Goal: Task Accomplishment & Management: Manage account settings

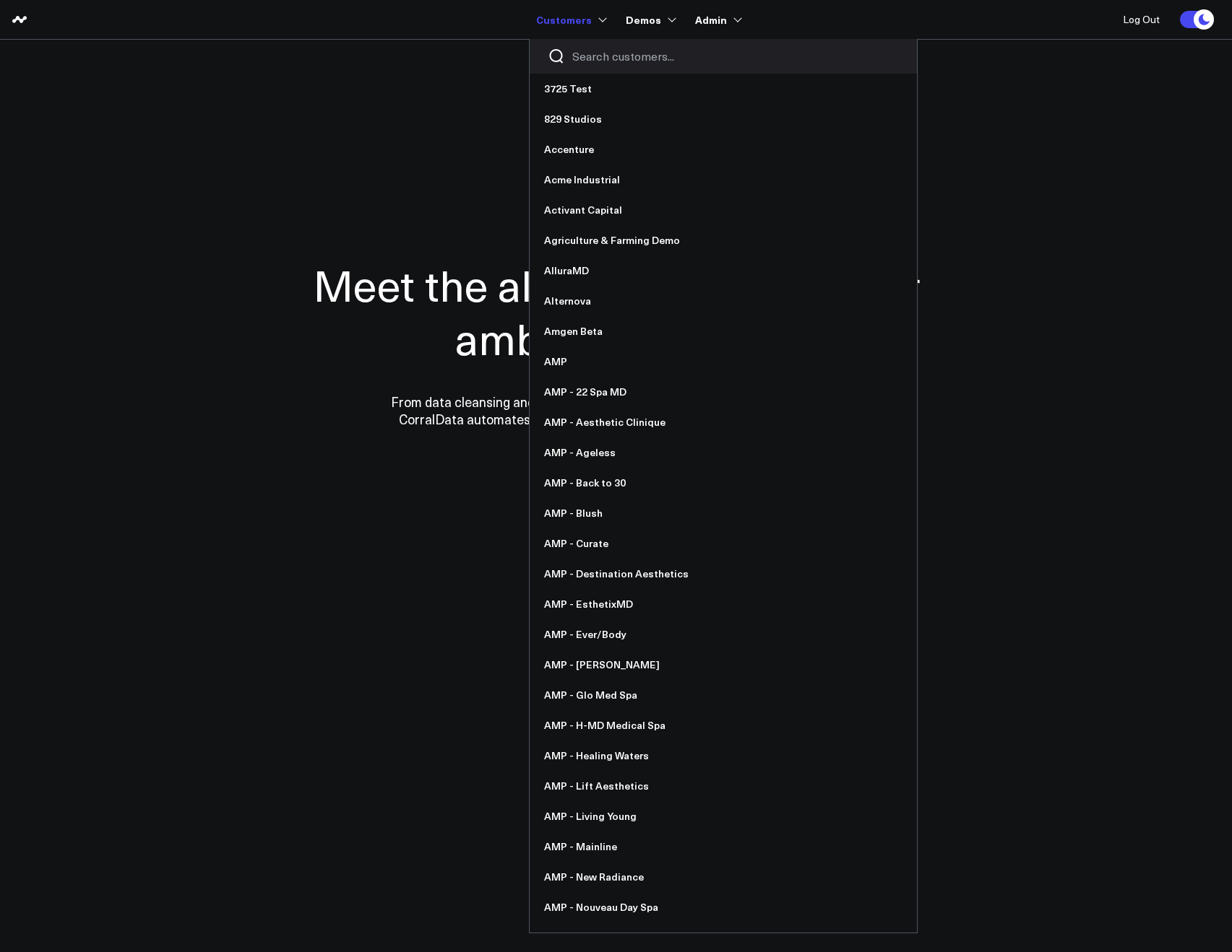
click at [589, 52] on input "Search customers input" at bounding box center [735, 56] width 326 height 16
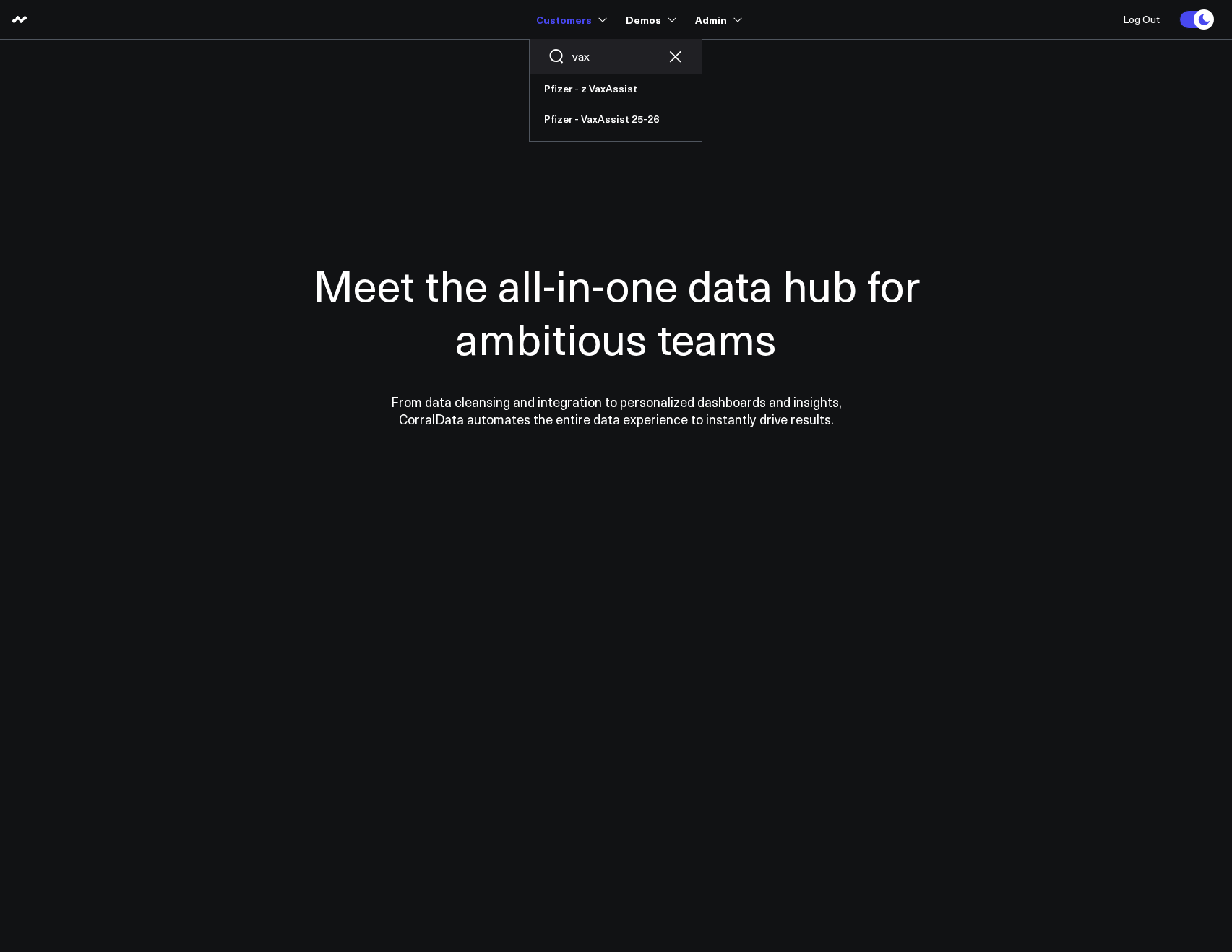
click at [592, 56] on input "vax" at bounding box center [615, 56] width 87 height 16
type input "pfa"
click at [573, 82] on link "Pfizer - PFA" at bounding box center [615, 88] width 171 height 31
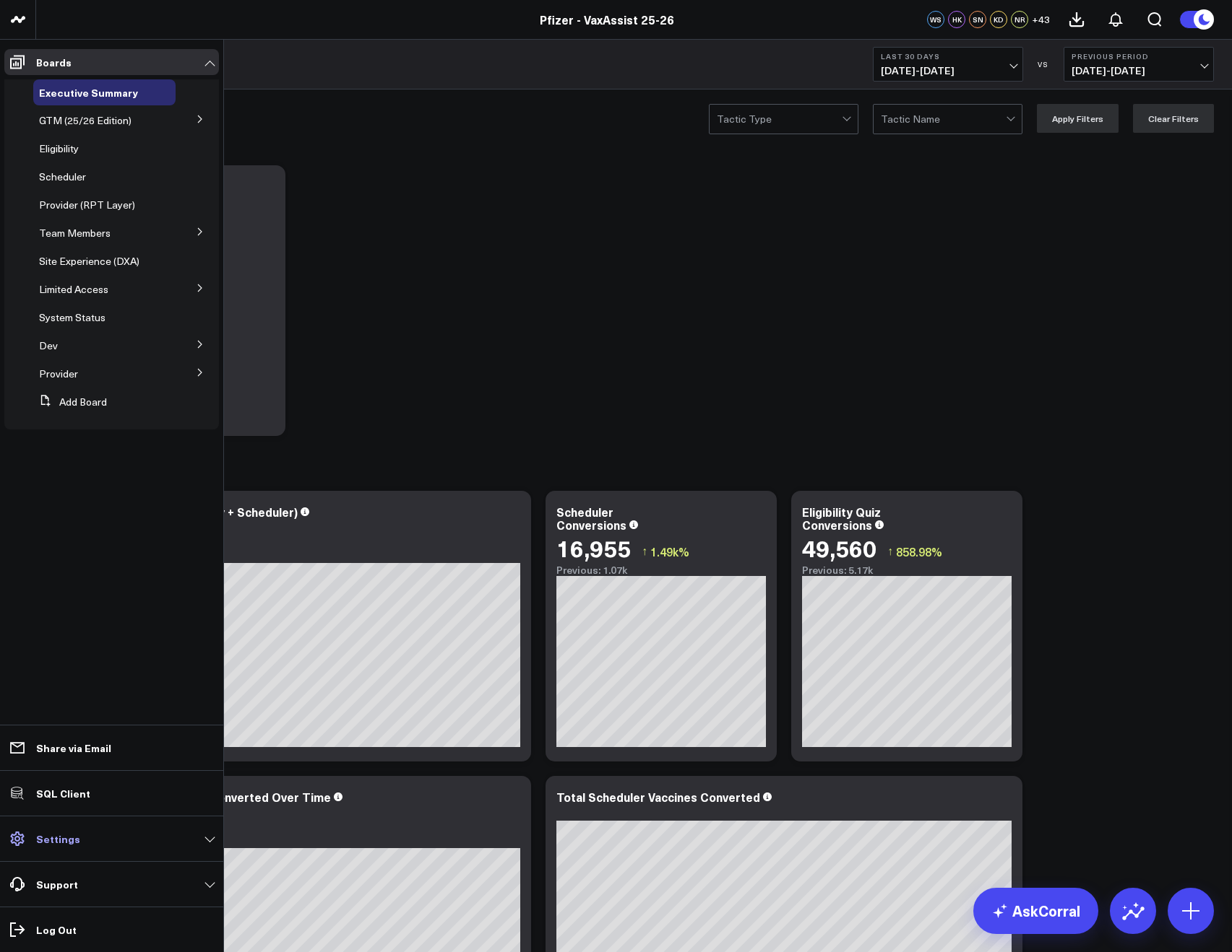
click at [34, 850] on link "Settings" at bounding box center [112, 839] width 214 height 26
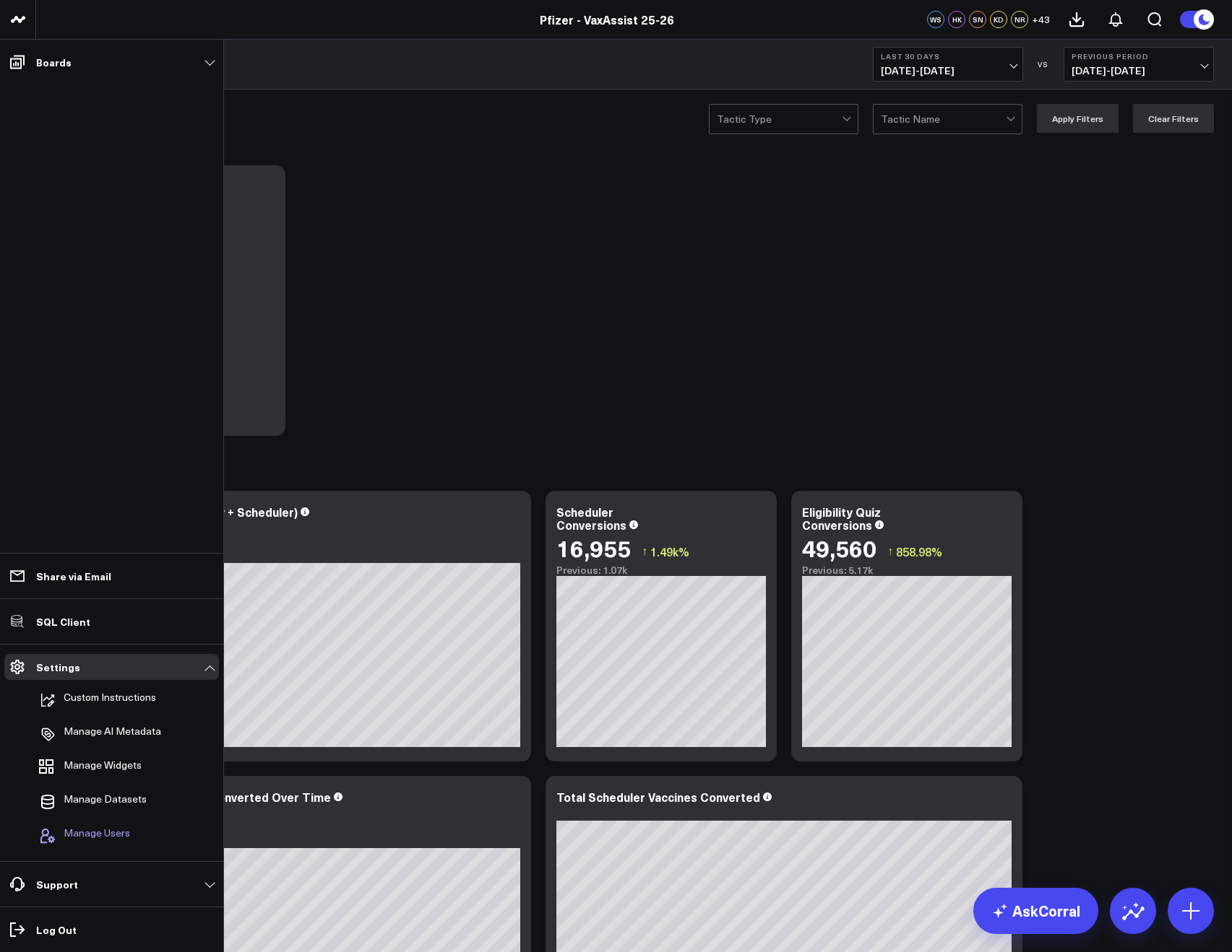
click at [61, 827] on button "Manage Users" at bounding box center [82, 836] width 97 height 32
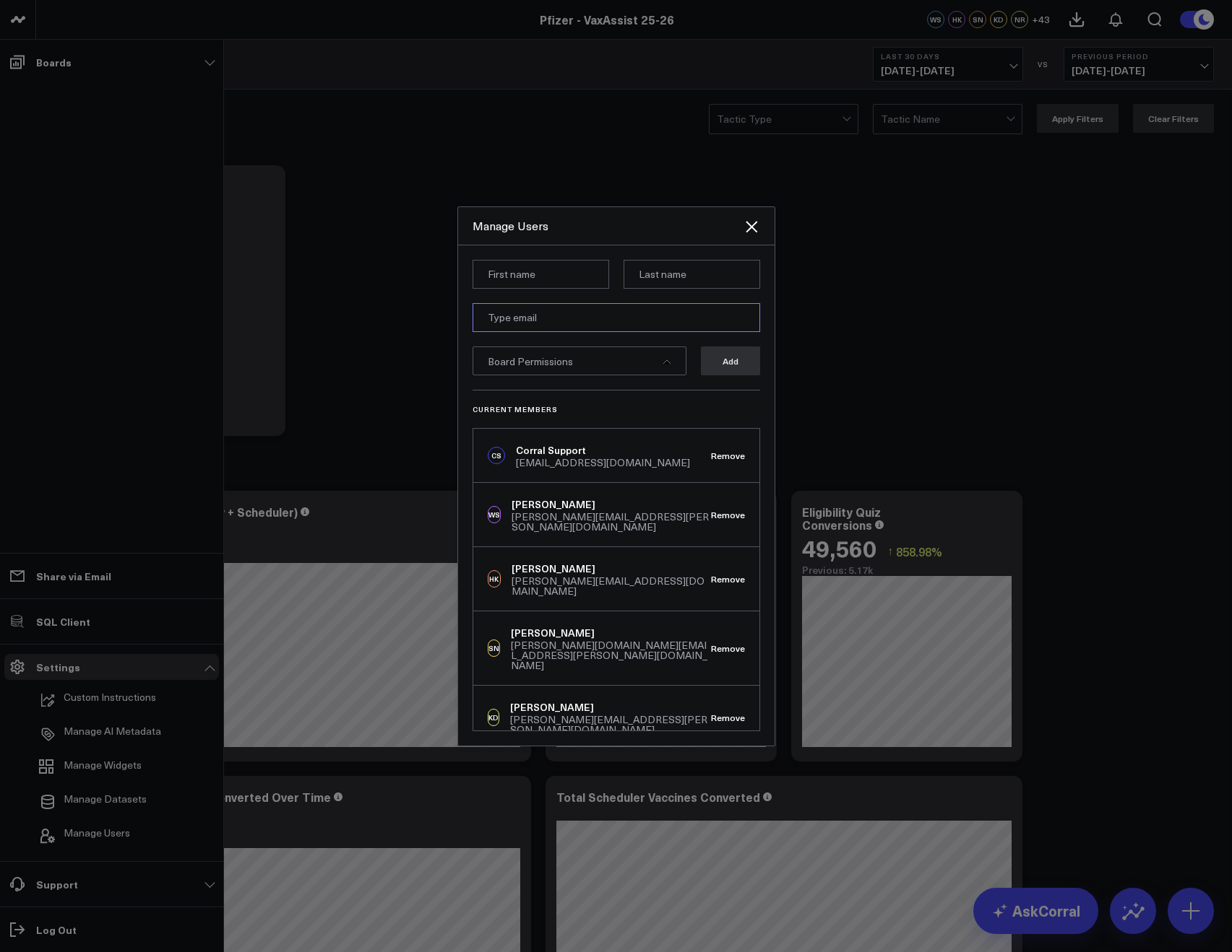
click at [503, 328] on input "email" at bounding box center [616, 318] width 288 height 29
paste input "[PERSON_NAME][EMAIL_ADDRESS][DOMAIN_NAME]"
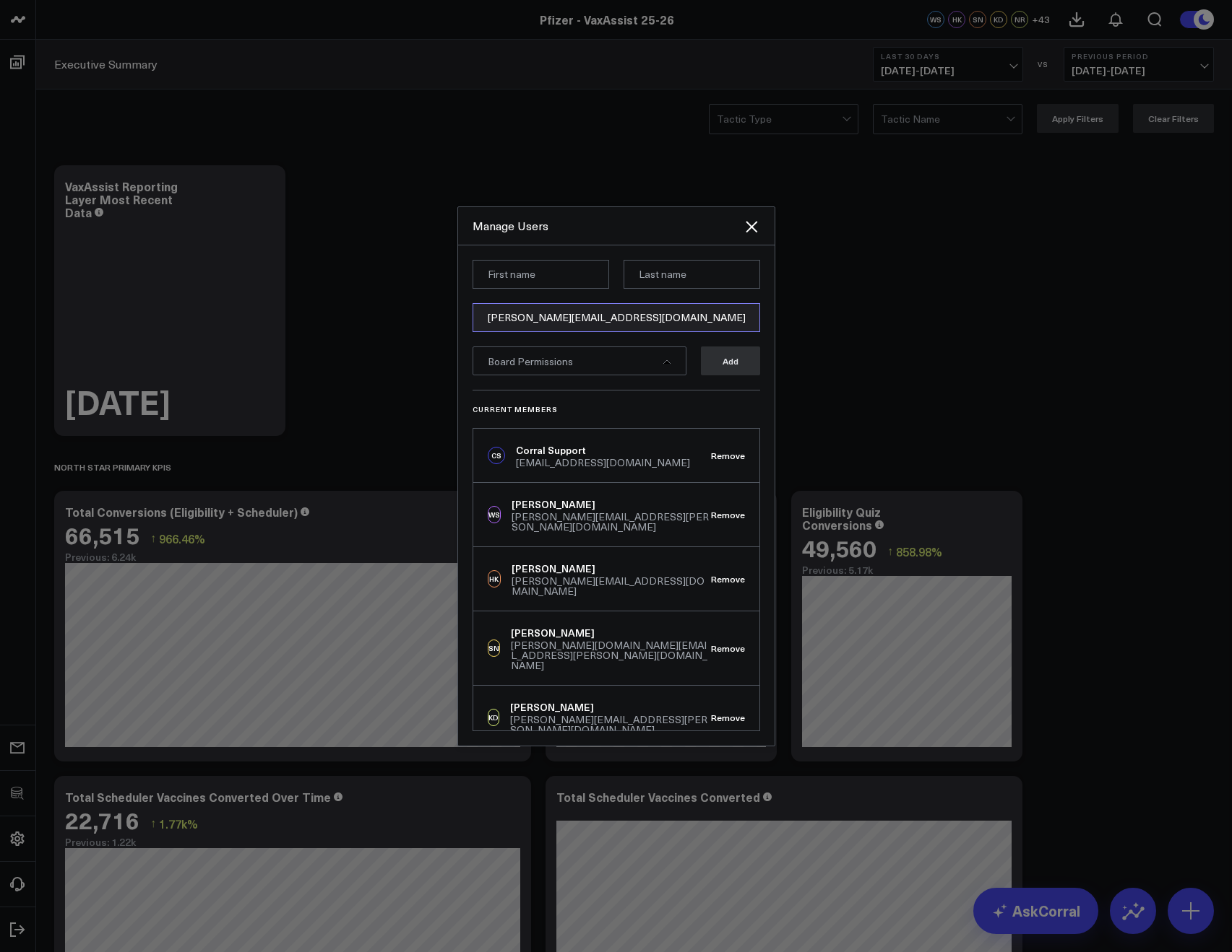
type input "[PERSON_NAME][EMAIL_ADDRESS][DOMAIN_NAME]"
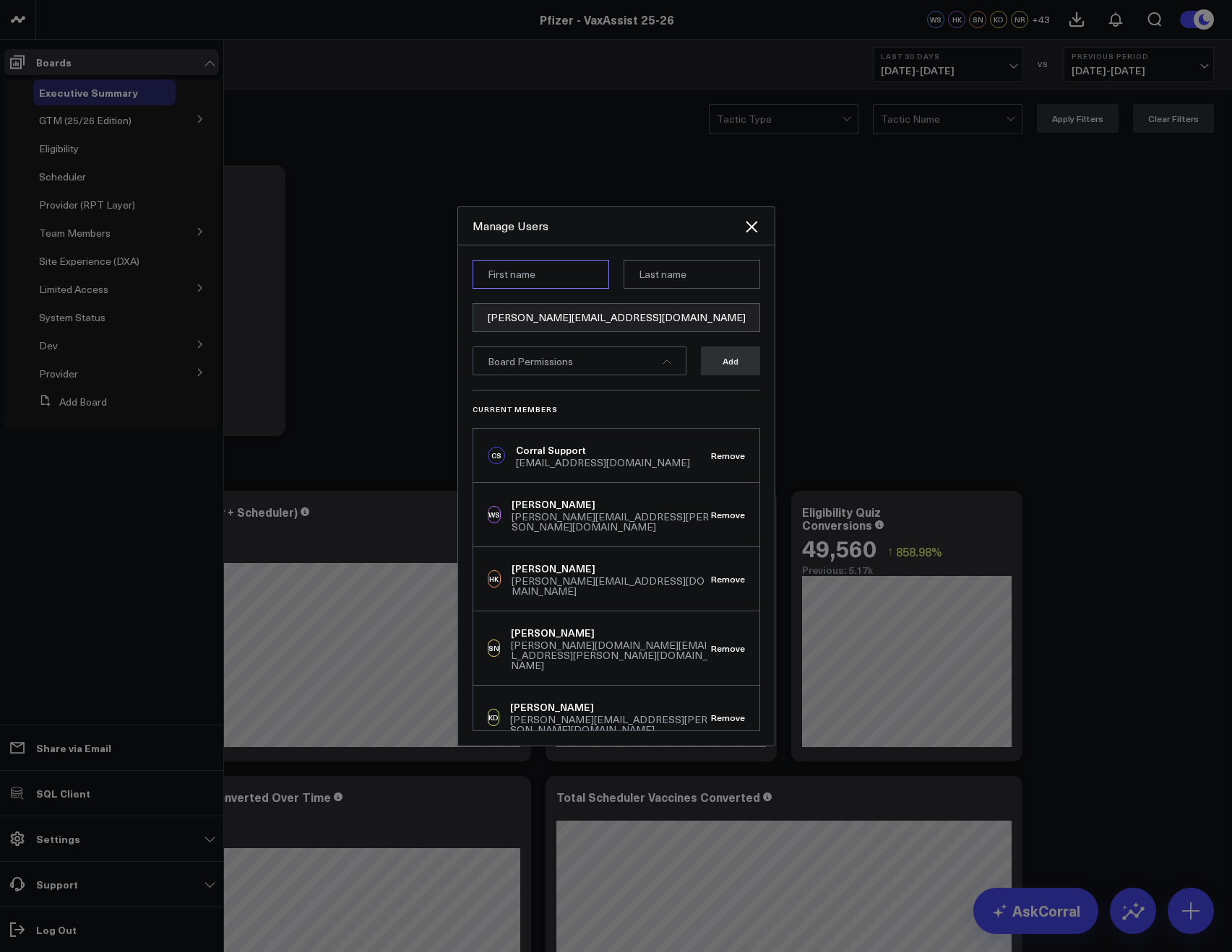
click at [491, 278] on input at bounding box center [541, 274] width 137 height 29
paste input "[PERSON_NAME]"
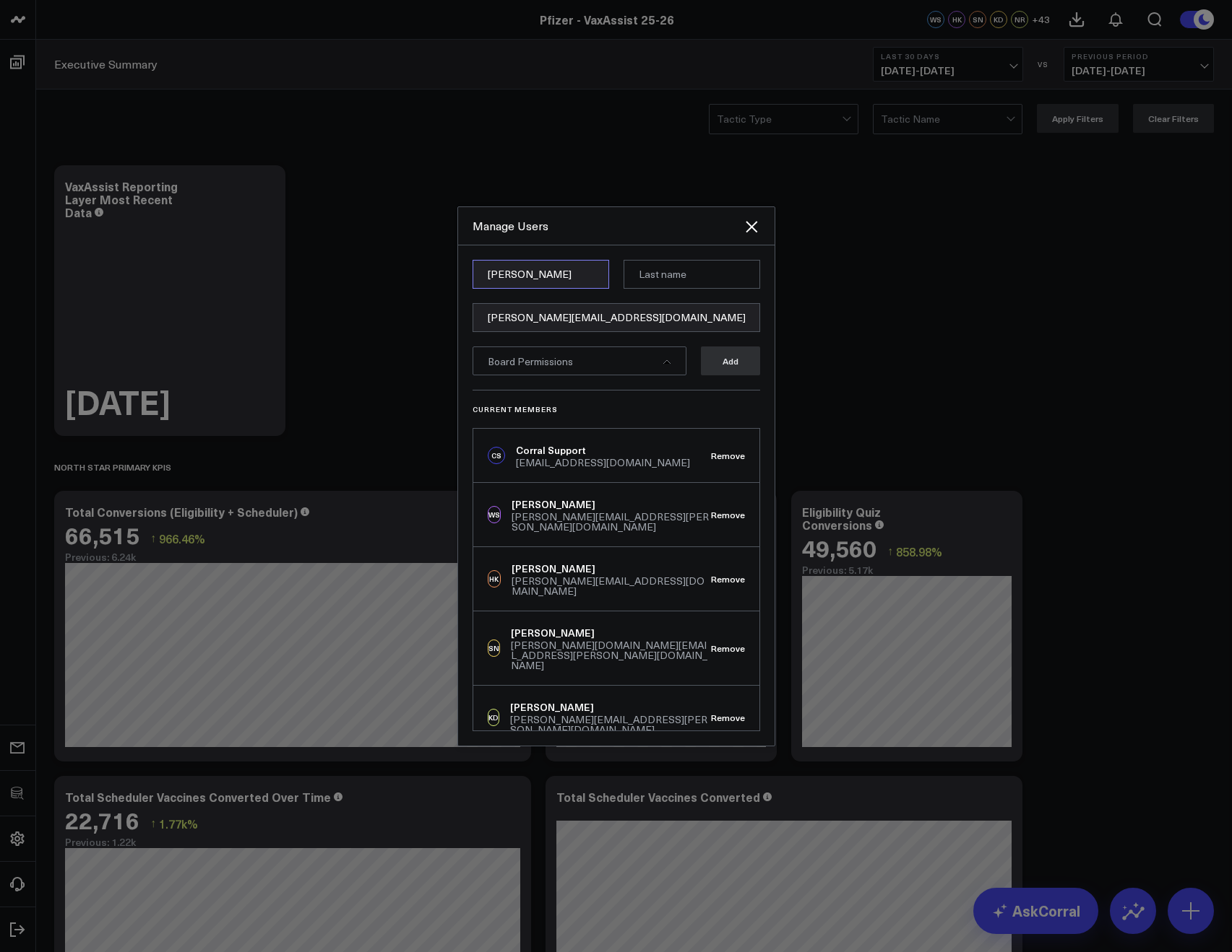
type input "[PERSON_NAME]"
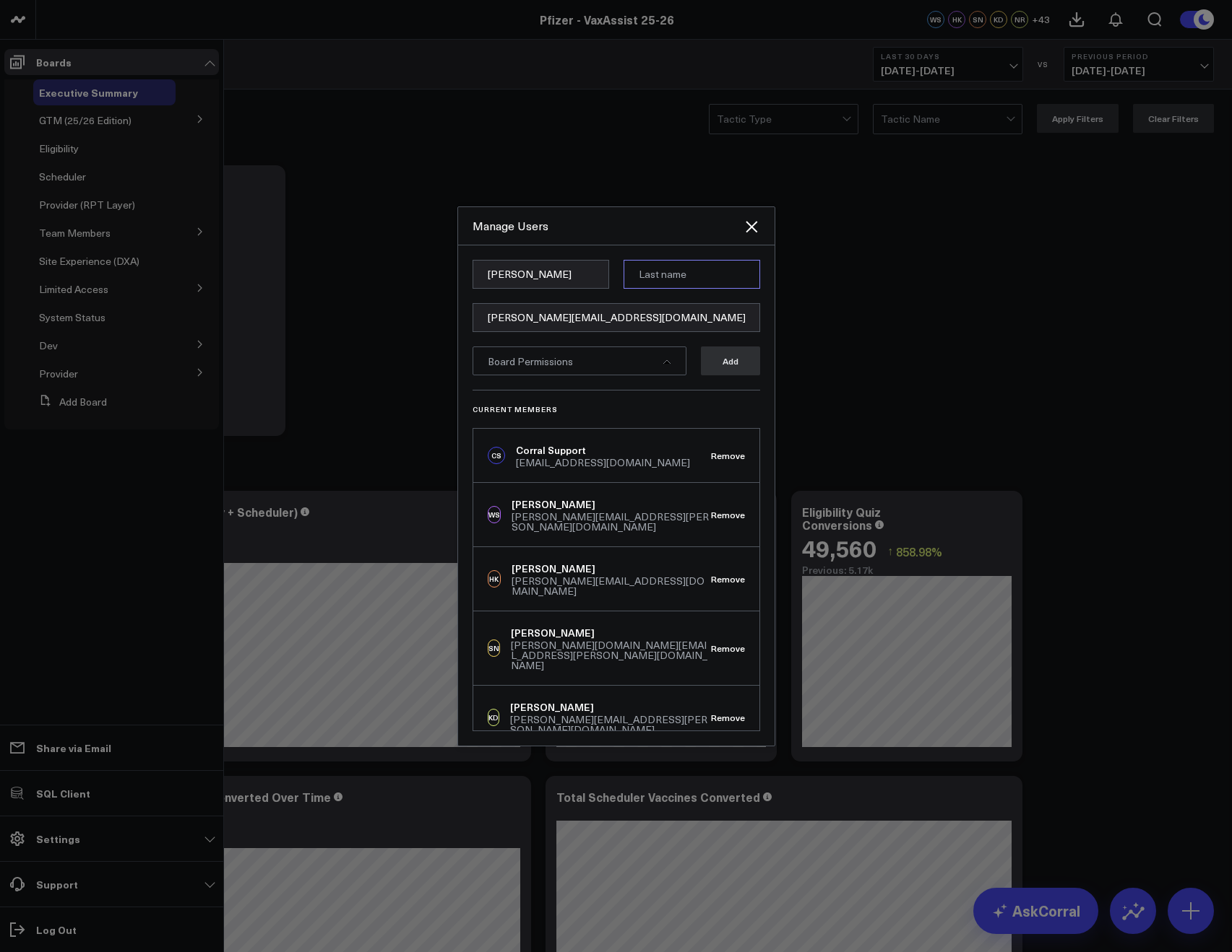
click at [720, 261] on input at bounding box center [691, 274] width 137 height 29
paste input "Chatz"
type input "Chatz"
click at [650, 232] on div "Manage Users" at bounding box center [608, 225] width 270 height 16
click at [532, 371] on div "Board Permissions" at bounding box center [579, 360] width 213 height 29
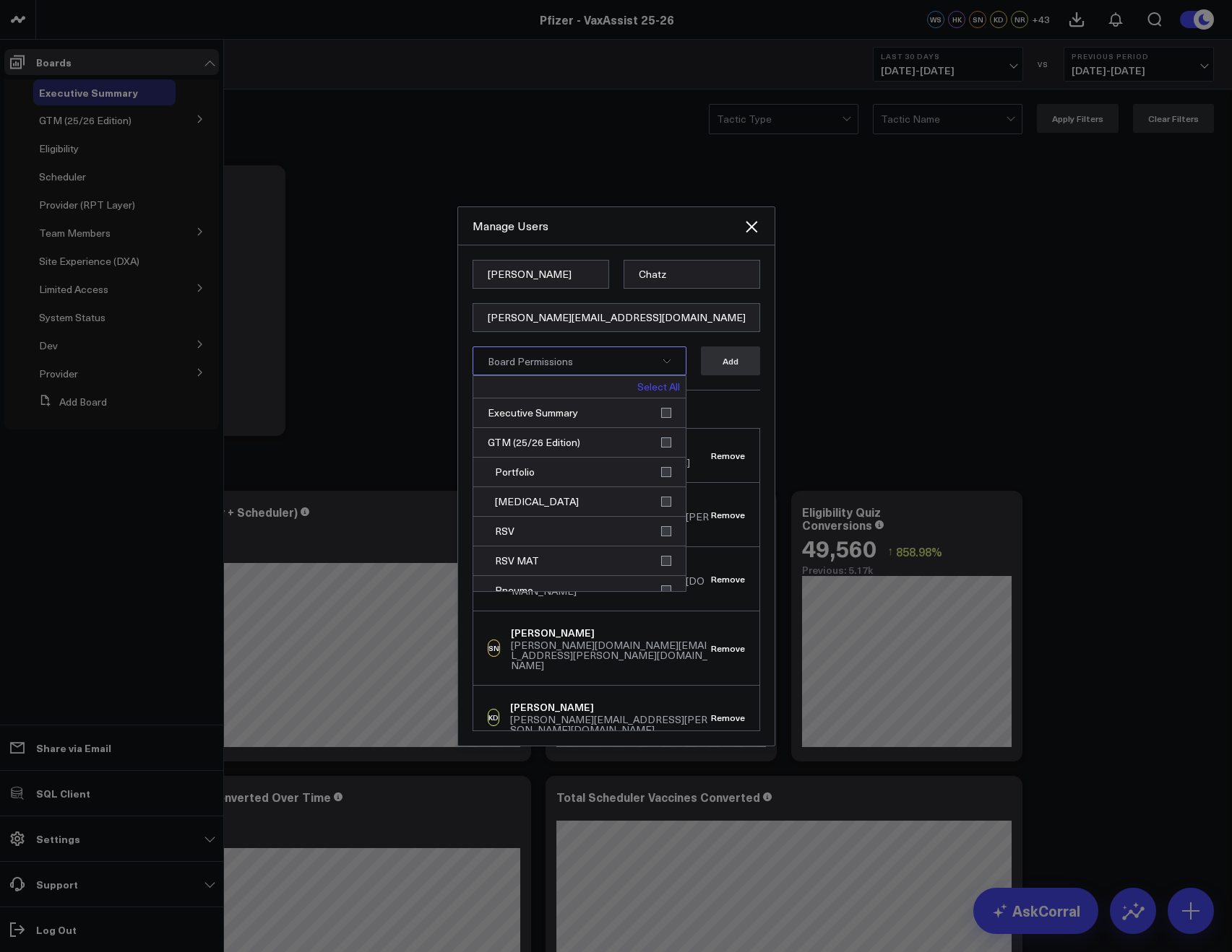
click at [641, 385] on link "Select All" at bounding box center [659, 387] width 43 height 10
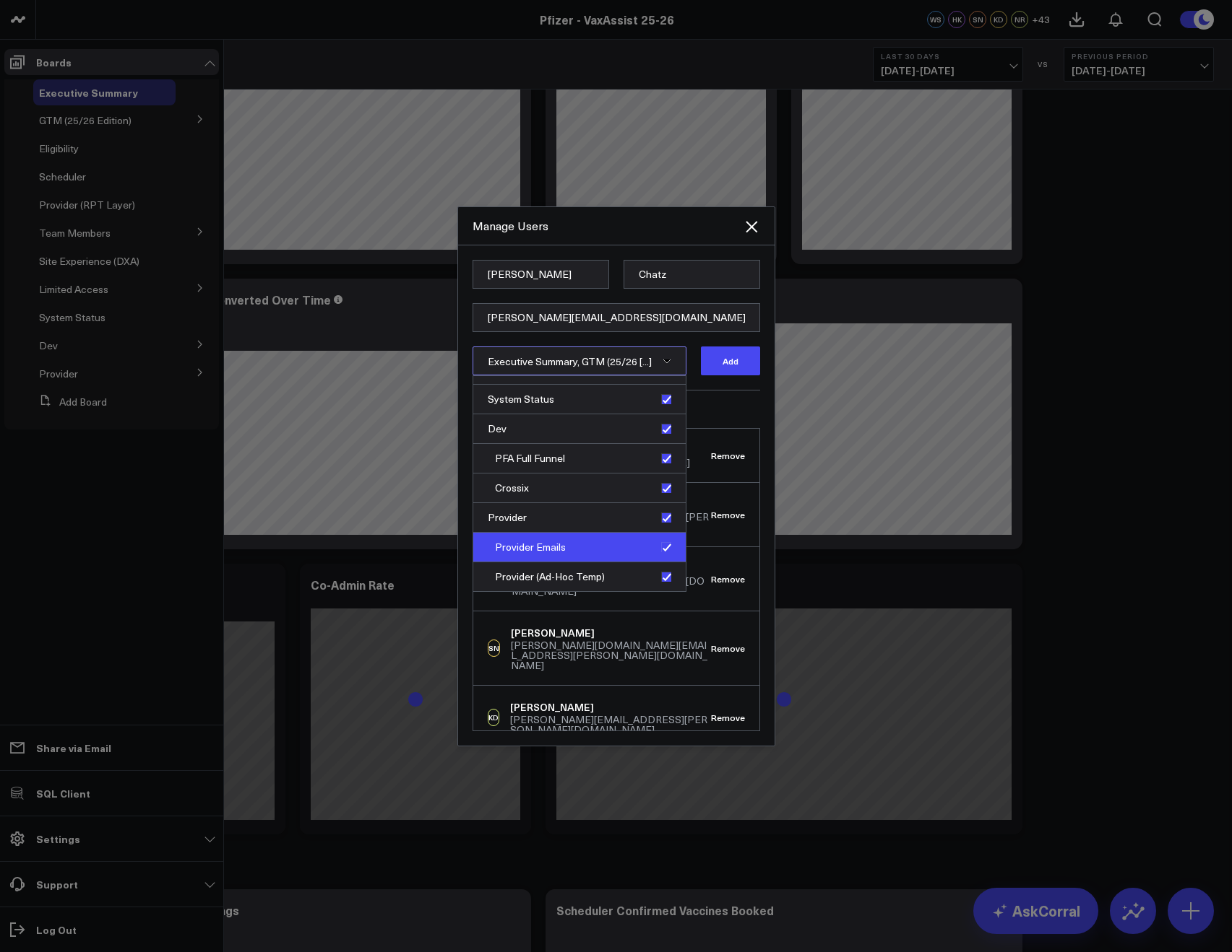
scroll to position [685, 0]
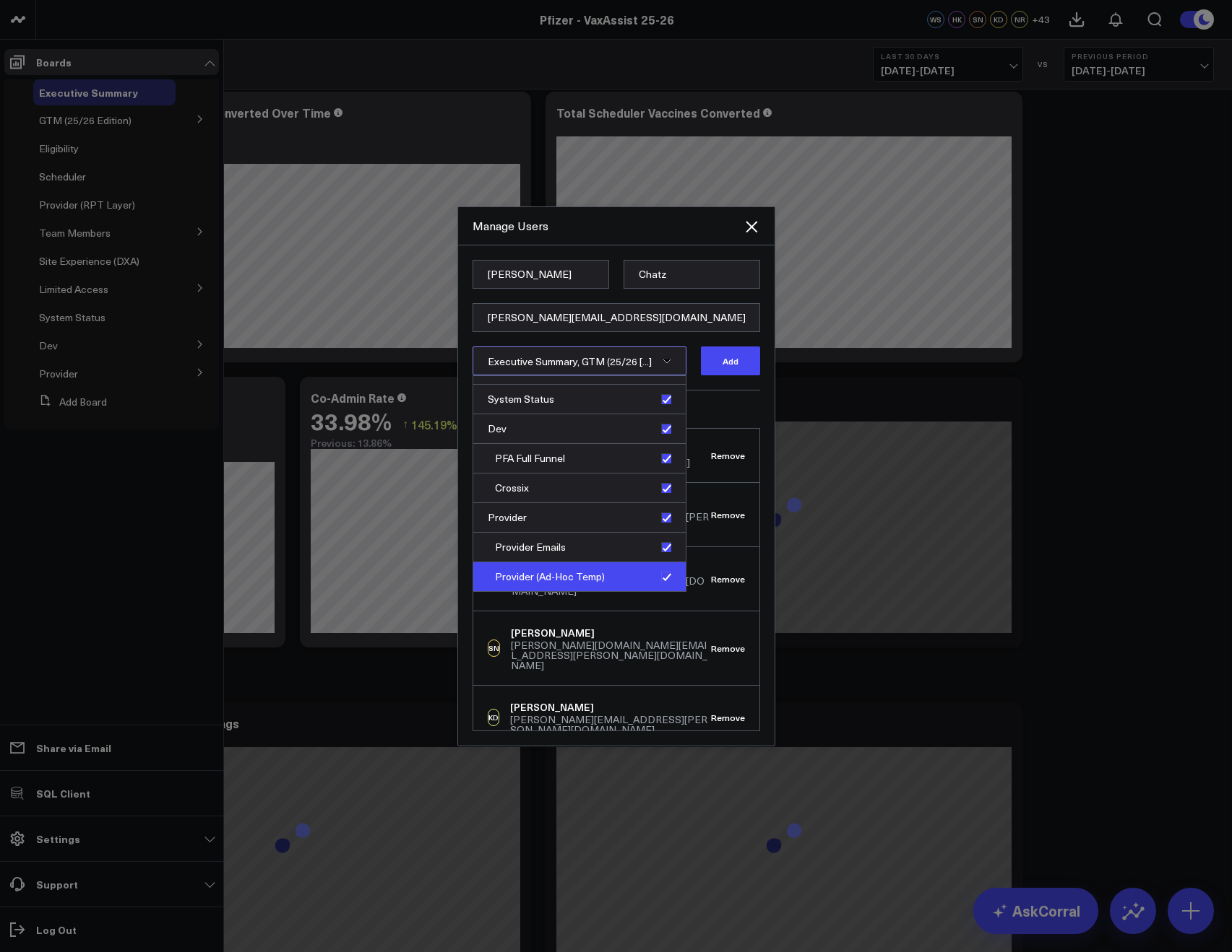
click at [659, 570] on div "Provider (Ad-Hoc Temp)" at bounding box center [580, 577] width 212 height 29
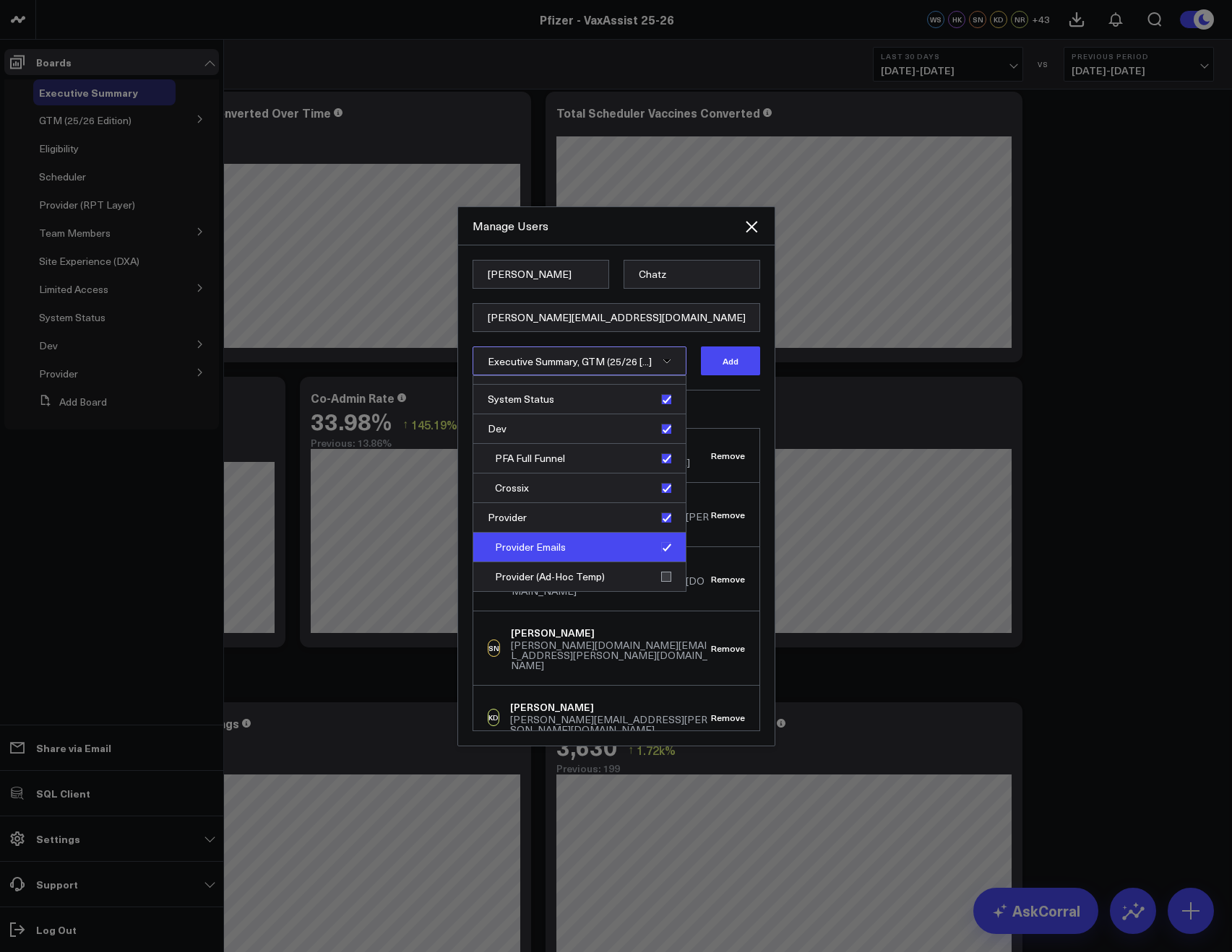
click at [659, 545] on div "Provider Emails" at bounding box center [580, 548] width 212 height 30
click at [661, 519] on div "Provider" at bounding box center [580, 518] width 212 height 30
click at [657, 519] on div "Provider" at bounding box center [580, 518] width 212 height 30
click at [657, 551] on div "Provider Emails" at bounding box center [580, 548] width 212 height 30
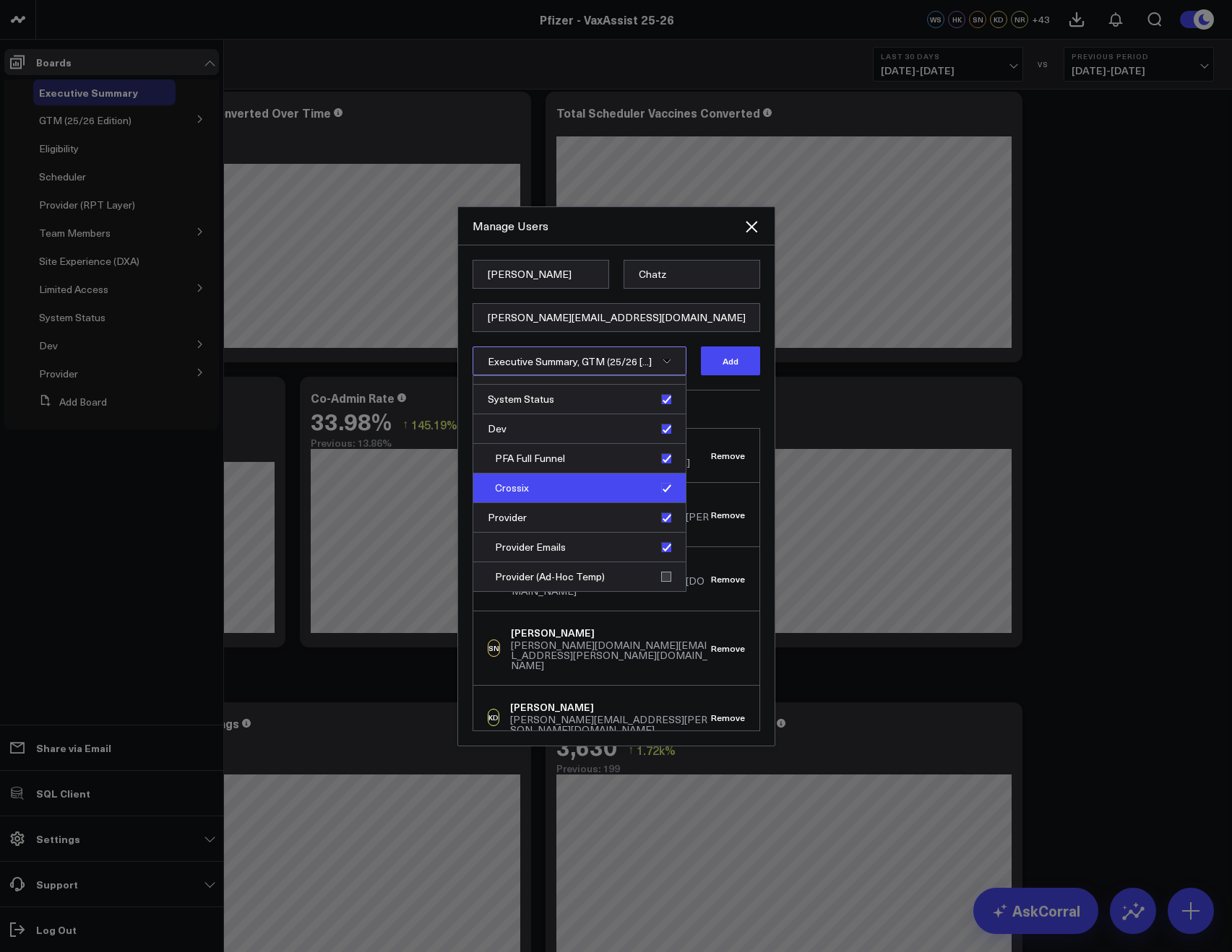
click at [655, 484] on div "Crossix" at bounding box center [580, 489] width 212 height 30
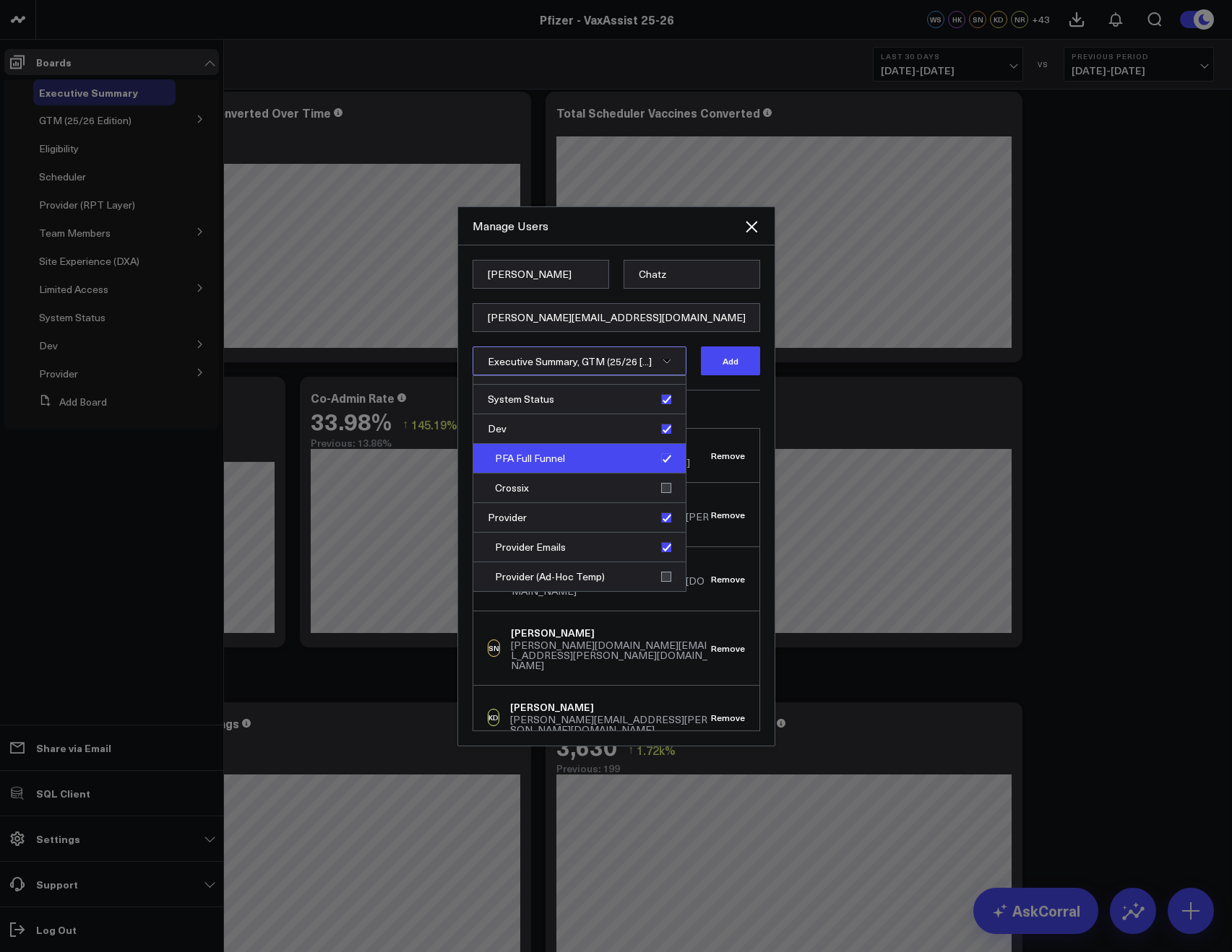
click at [656, 470] on div "PFA Full Funnel" at bounding box center [580, 459] width 212 height 30
click at [661, 429] on div "Dev" at bounding box center [580, 432] width 212 height 30
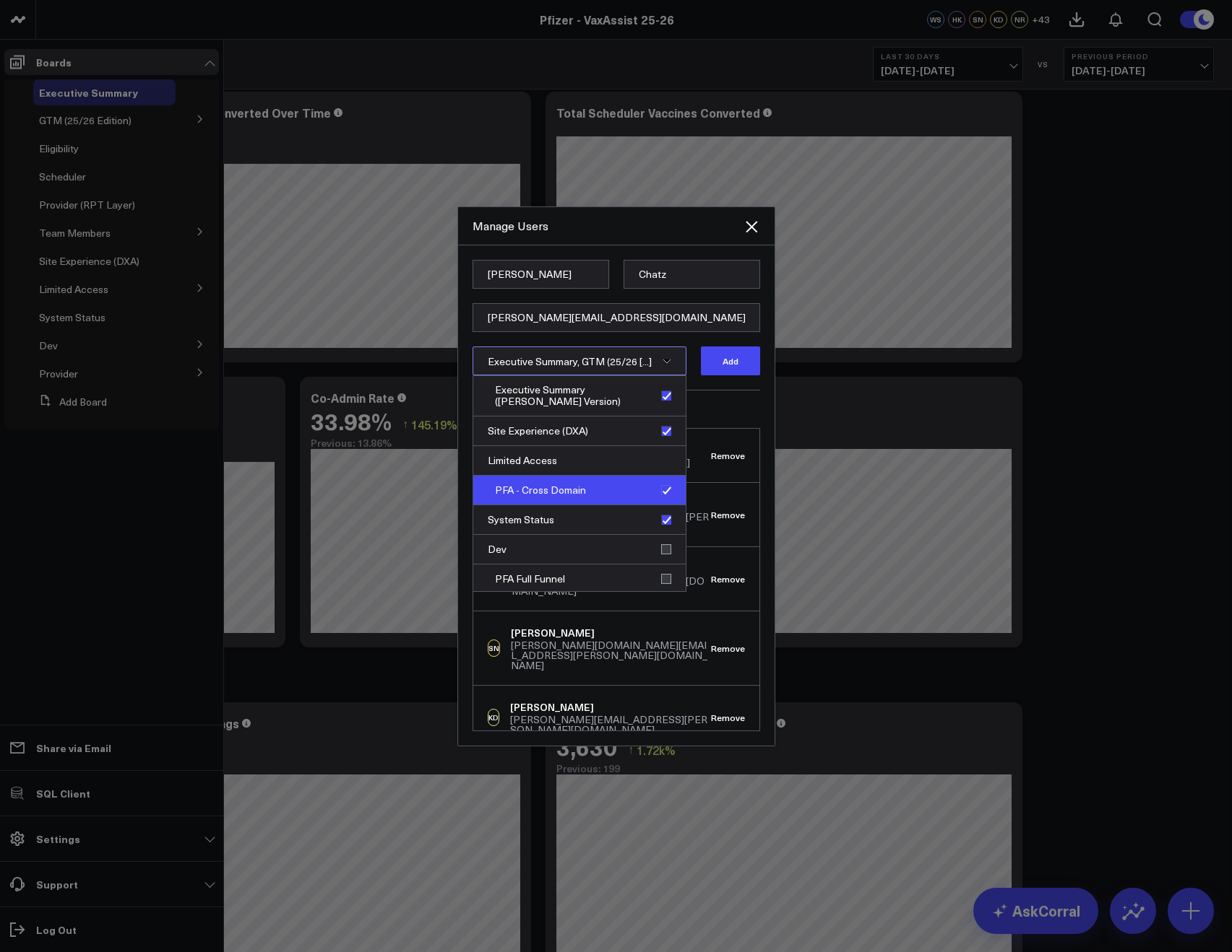
scroll to position [459, 0]
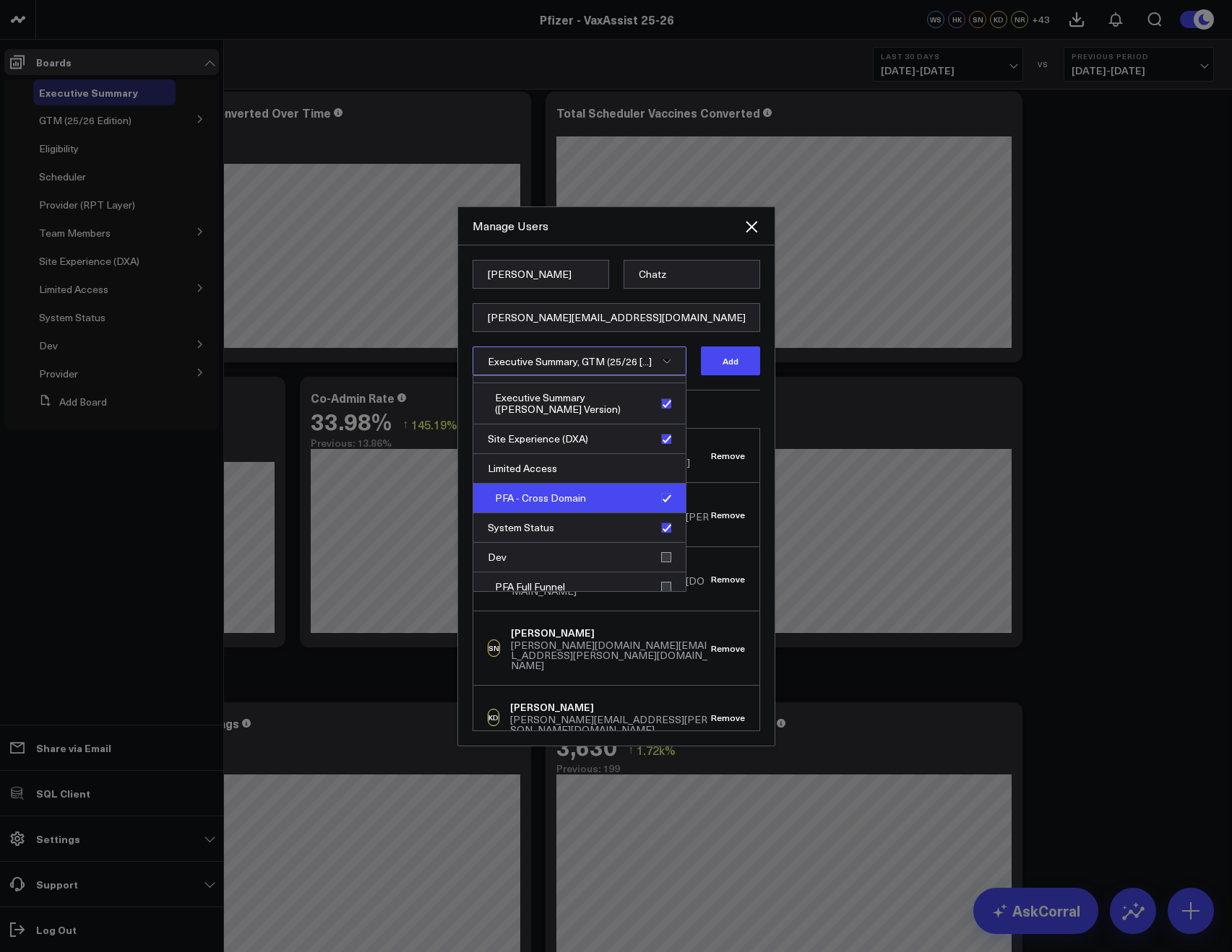
click at [661, 495] on div "PFA - Cross Domain" at bounding box center [580, 498] width 212 height 30
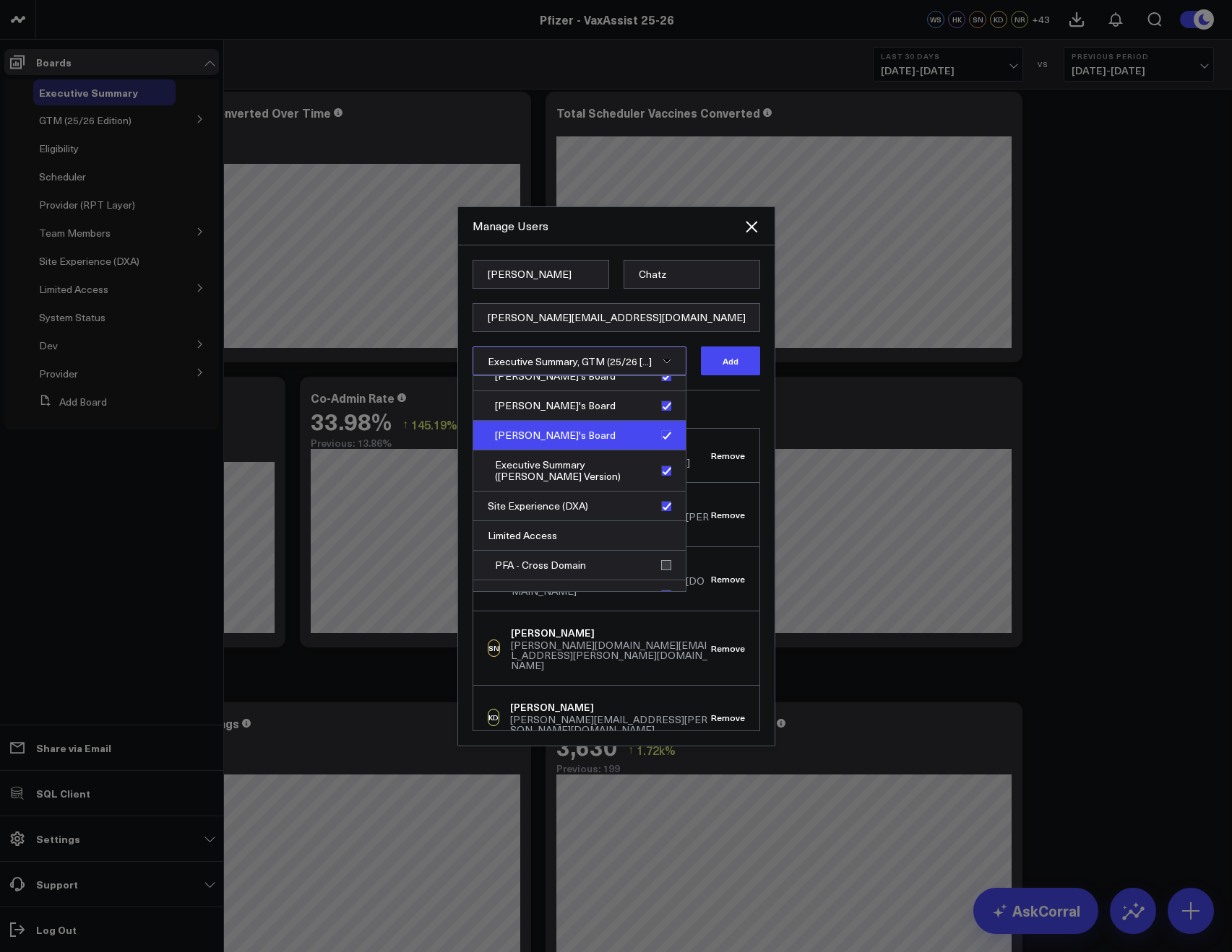
scroll to position [400, 0]
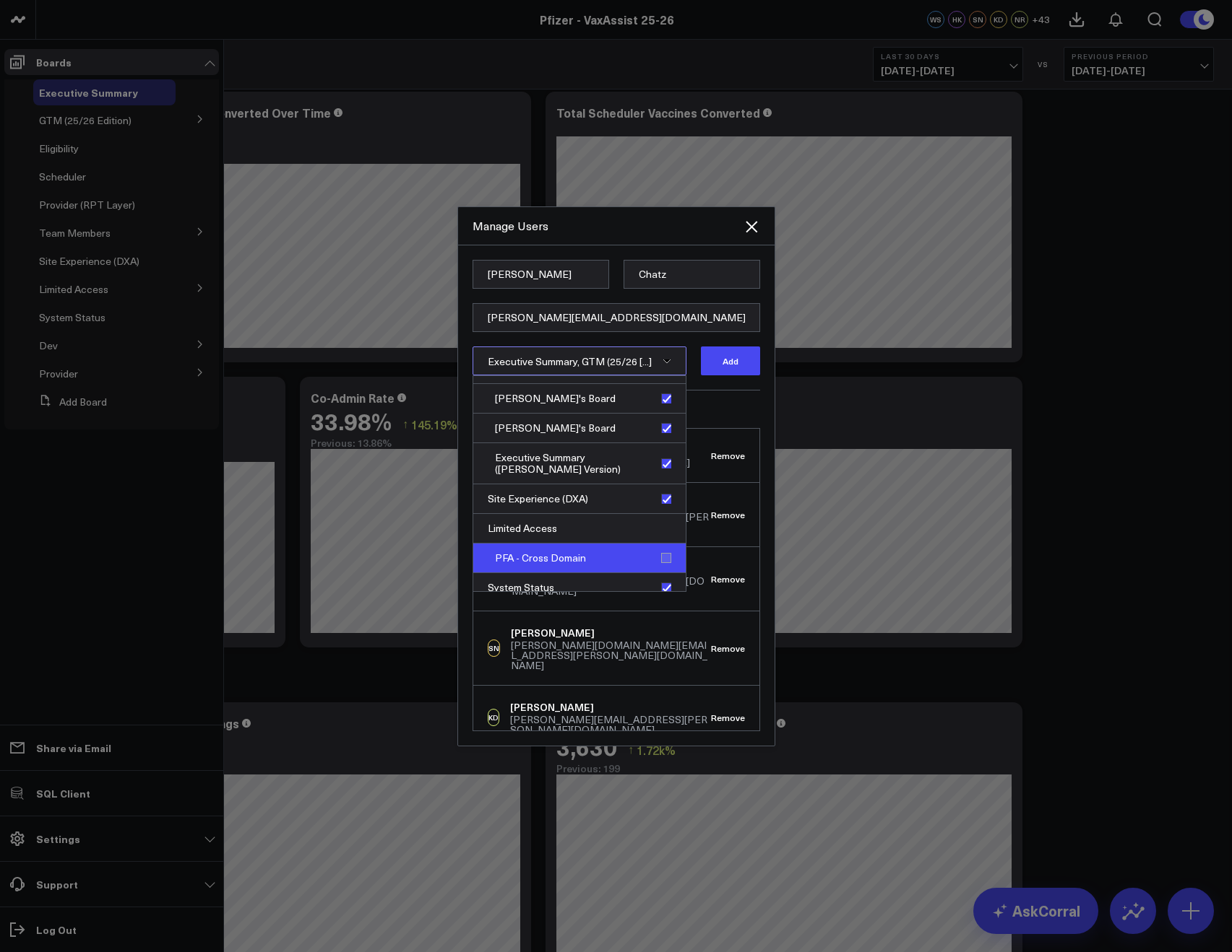
click at [660, 552] on div "PFA - Cross Domain" at bounding box center [580, 559] width 212 height 30
click at [719, 358] on button "Add" at bounding box center [731, 360] width 60 height 29
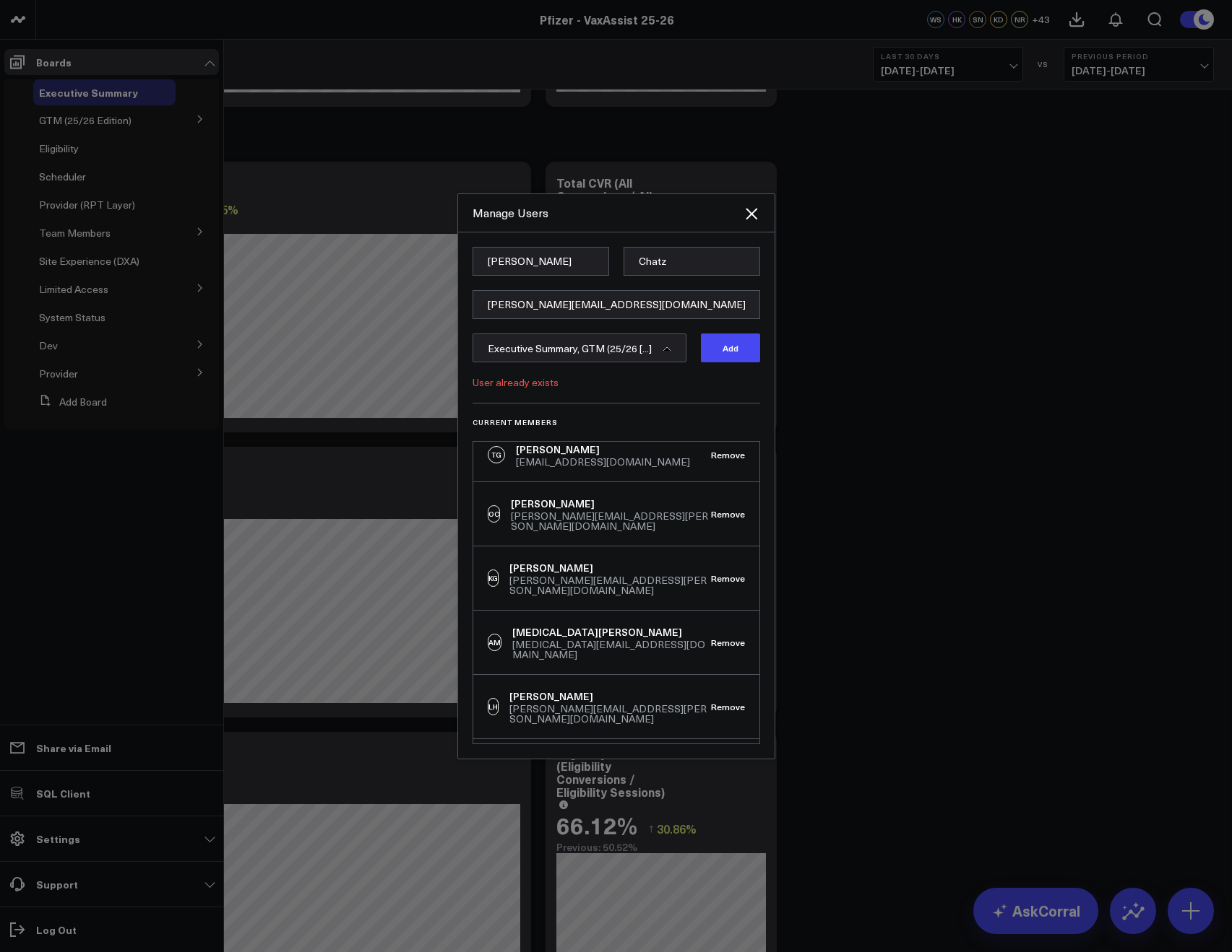
scroll to position [2314, 0]
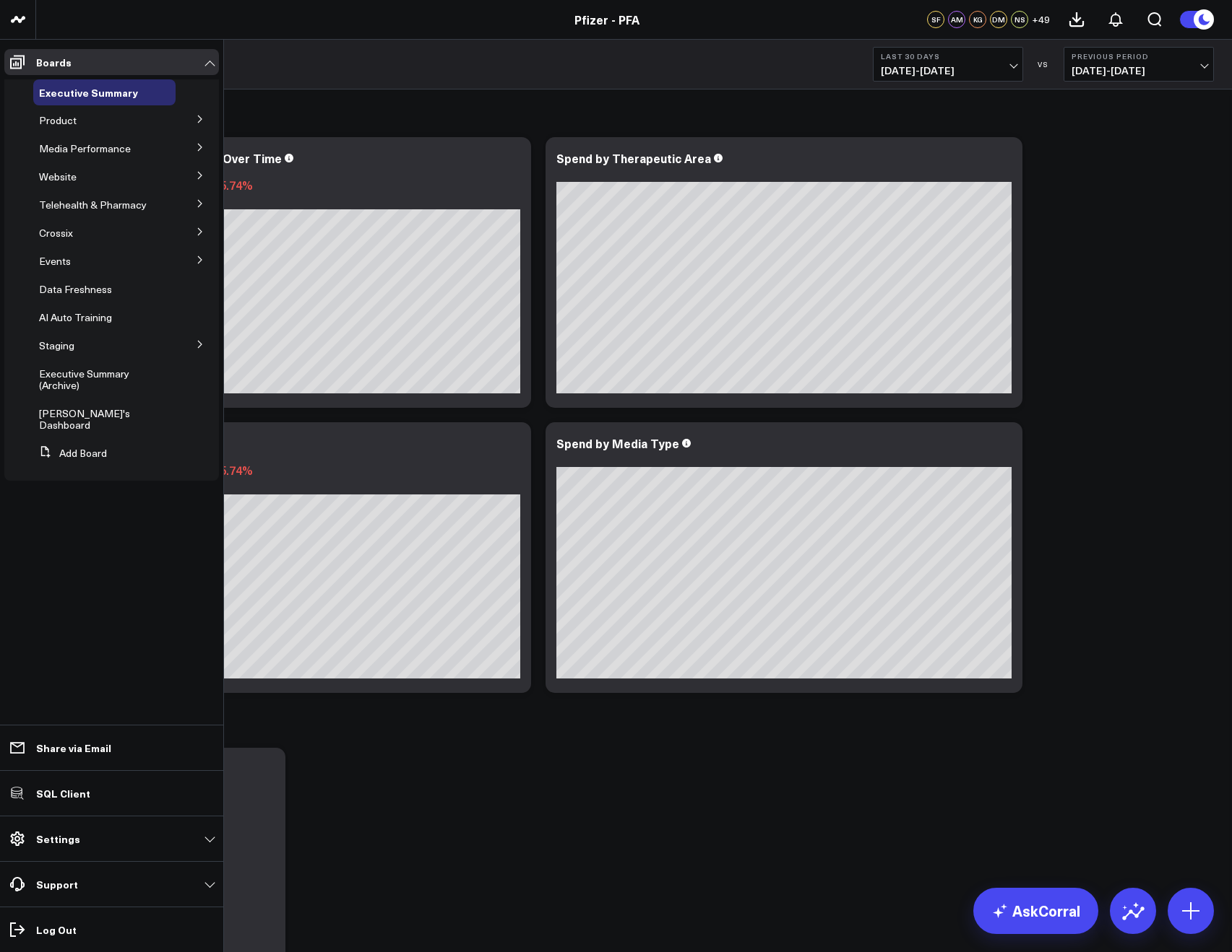
click at [62, 898] on li "Support Request a Metric Provide Feedback Report a Bug Knowledge Base" at bounding box center [112, 884] width 224 height 46
click at [61, 894] on link "Support" at bounding box center [112, 885] width 214 height 26
click at [60, 856] on li "Settings Custom Instructions Manage AI Metadata Manage Widgets Manage Datasets …" at bounding box center [112, 838] width 224 height 46
click at [57, 848] on link "Settings" at bounding box center [112, 839] width 214 height 26
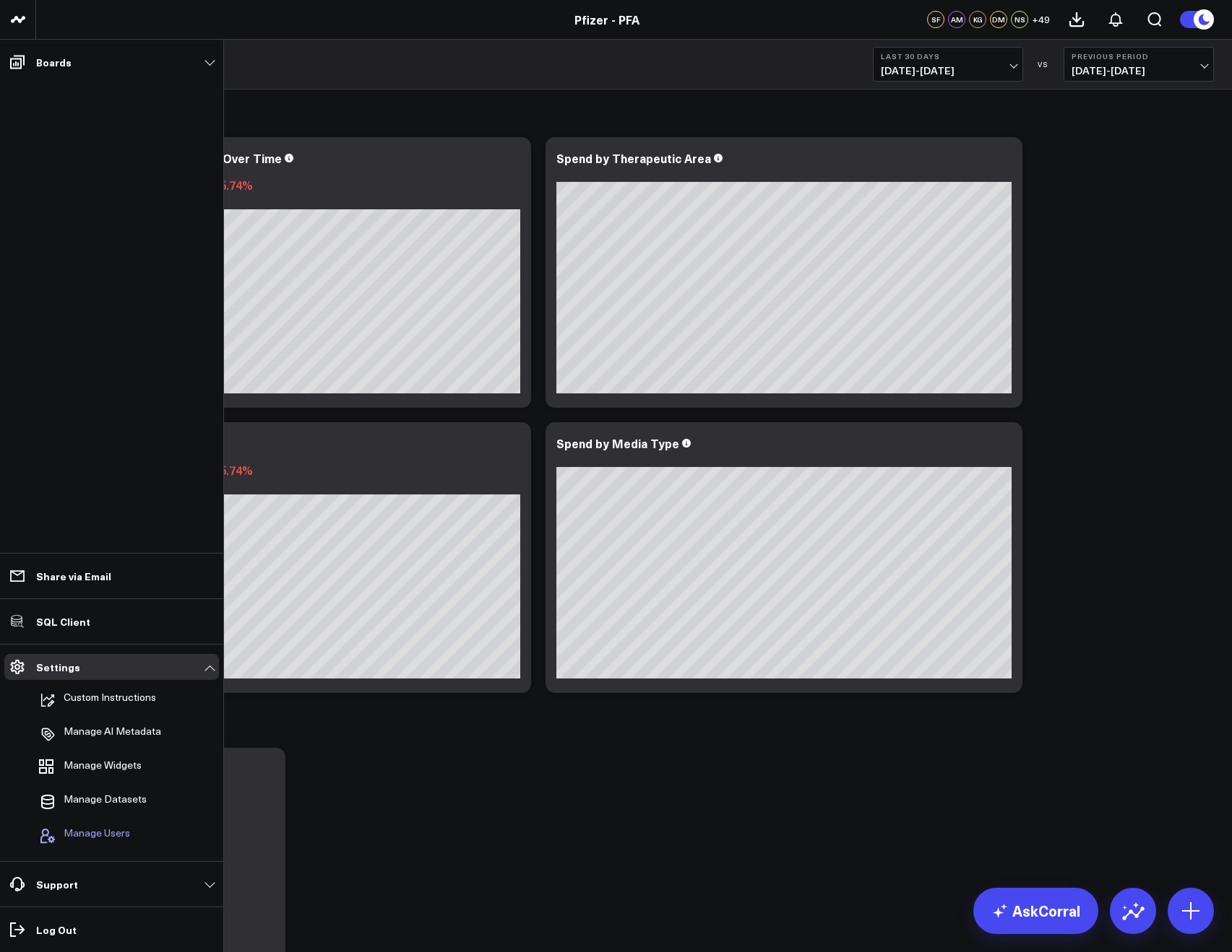
click at [73, 827] on span "Manage Users" at bounding box center [96, 836] width 66 height 18
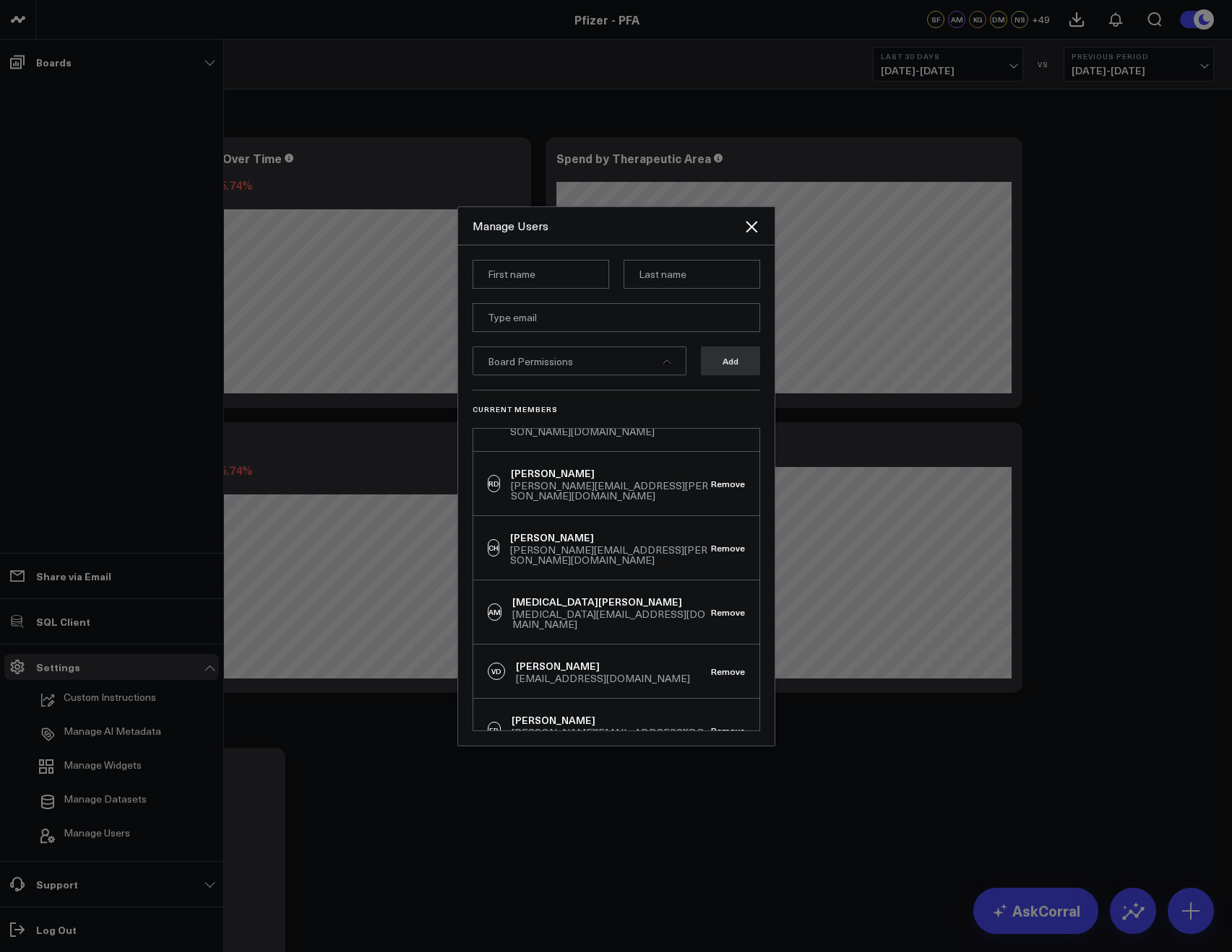
scroll to position [1118, 0]
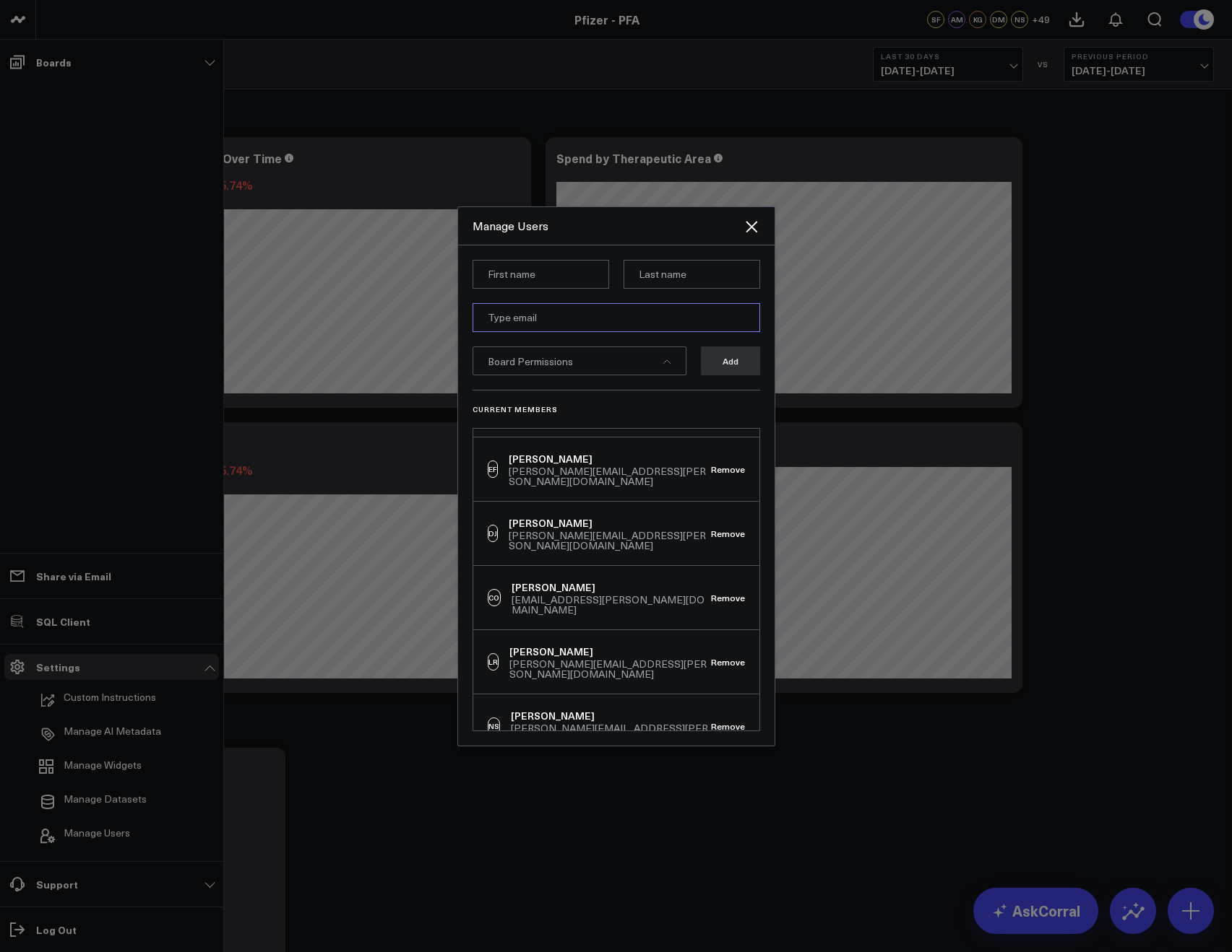
click at [517, 317] on input "email" at bounding box center [616, 318] width 288 height 29
paste input "Chatz"
type input "Chatz"
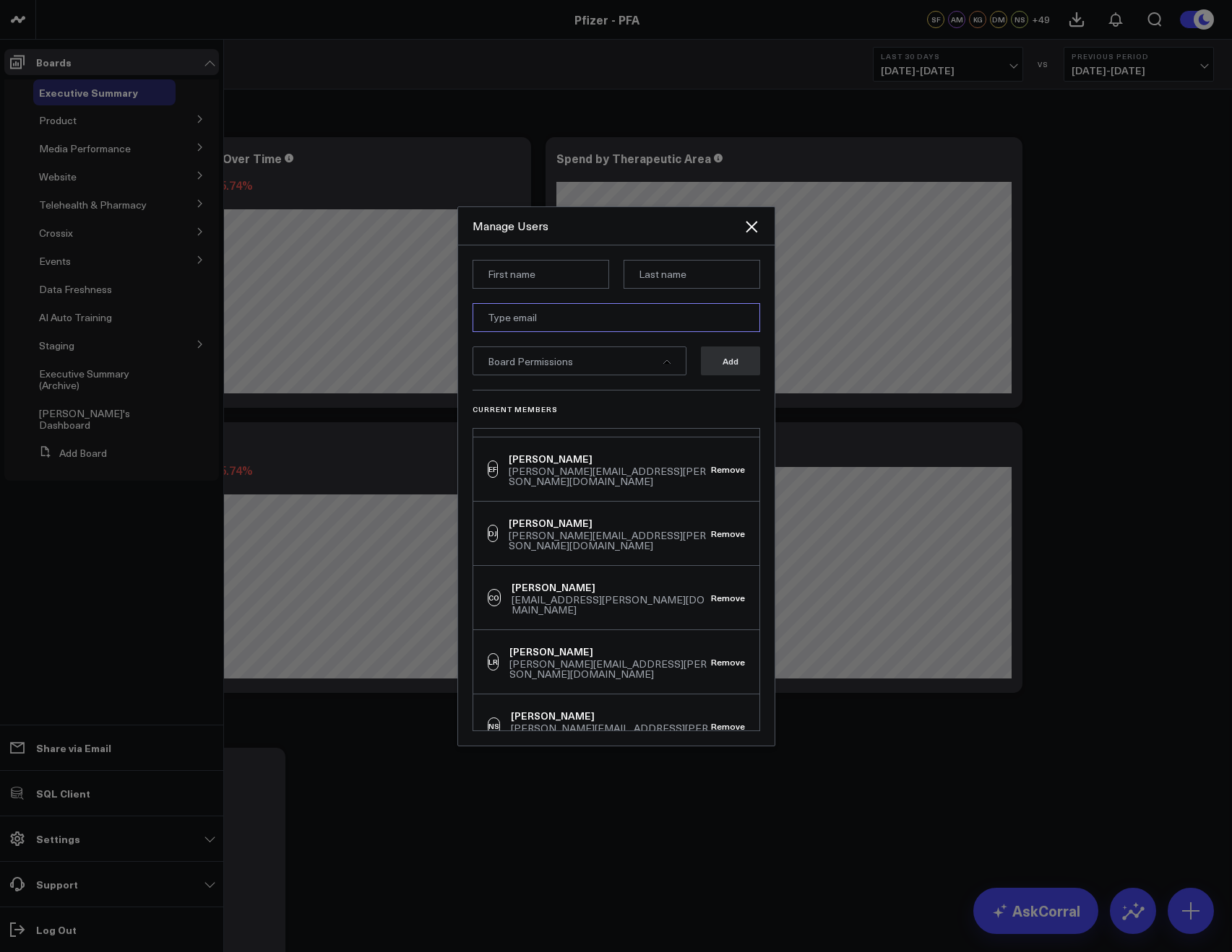
click at [476, 305] on input "email" at bounding box center [616, 318] width 288 height 29
paste input "[PERSON_NAME][EMAIL_ADDRESS][DOMAIN_NAME]"
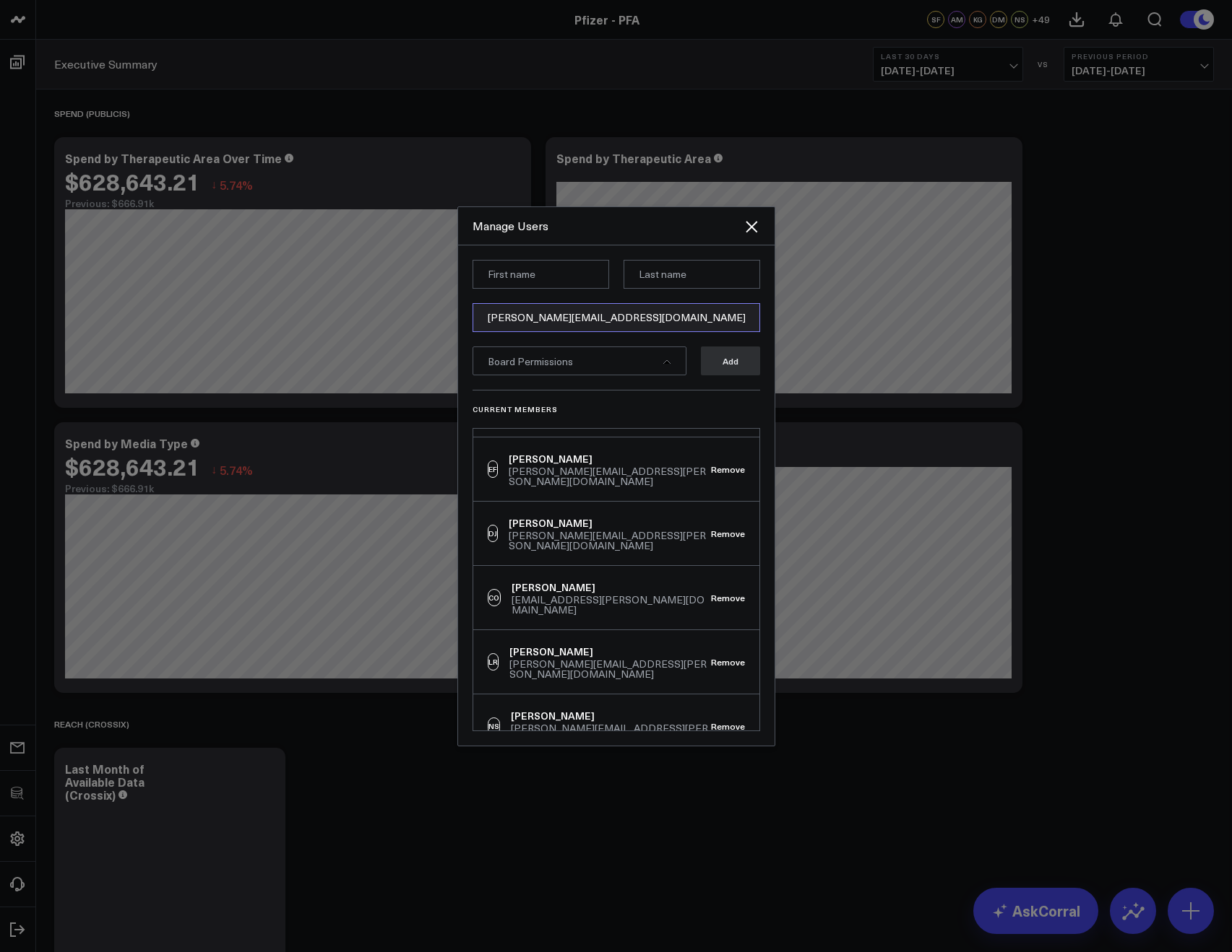
type input "[PERSON_NAME][EMAIL_ADDRESS][DOMAIN_NAME]"
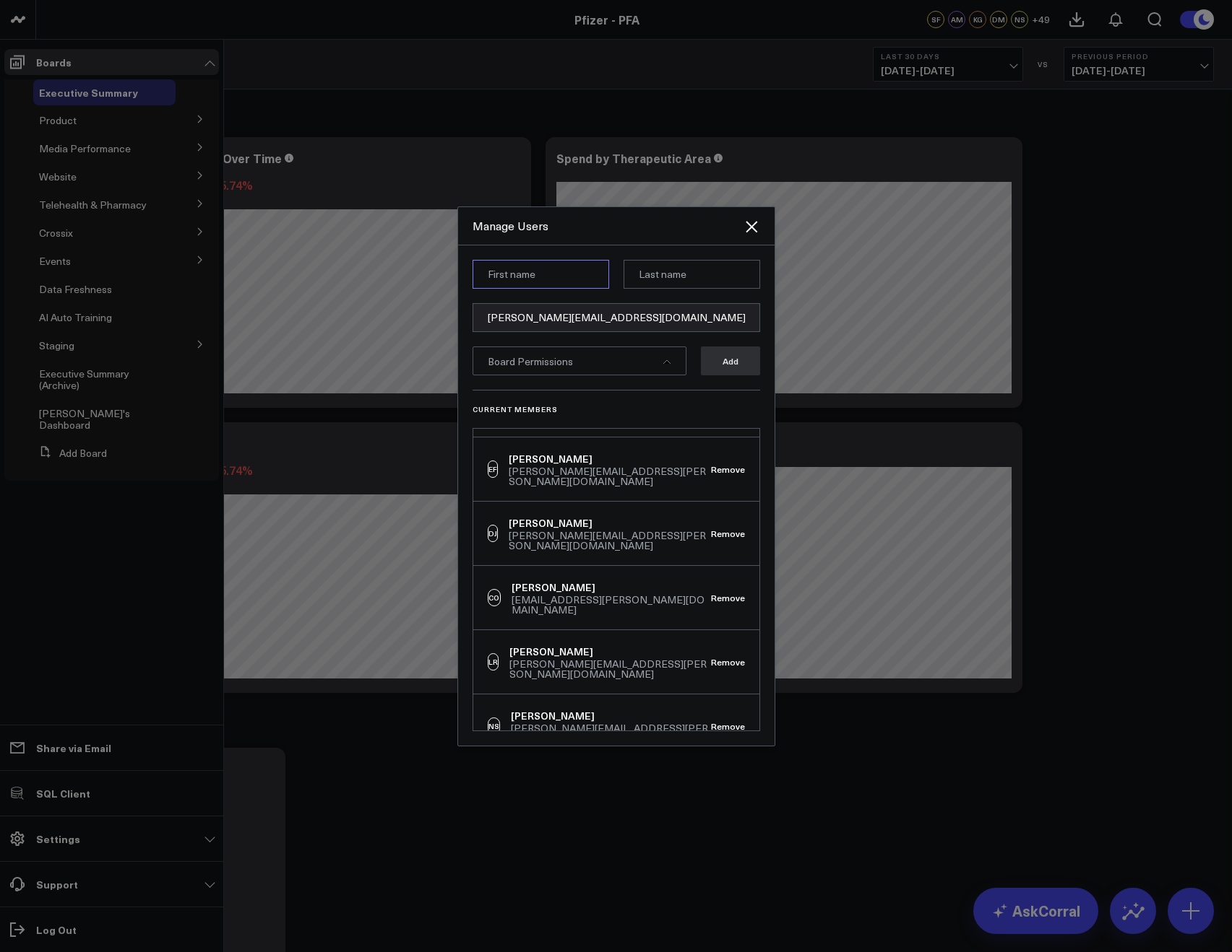
click at [545, 268] on input at bounding box center [541, 274] width 137 height 29
paste input "[PERSON_NAME]"
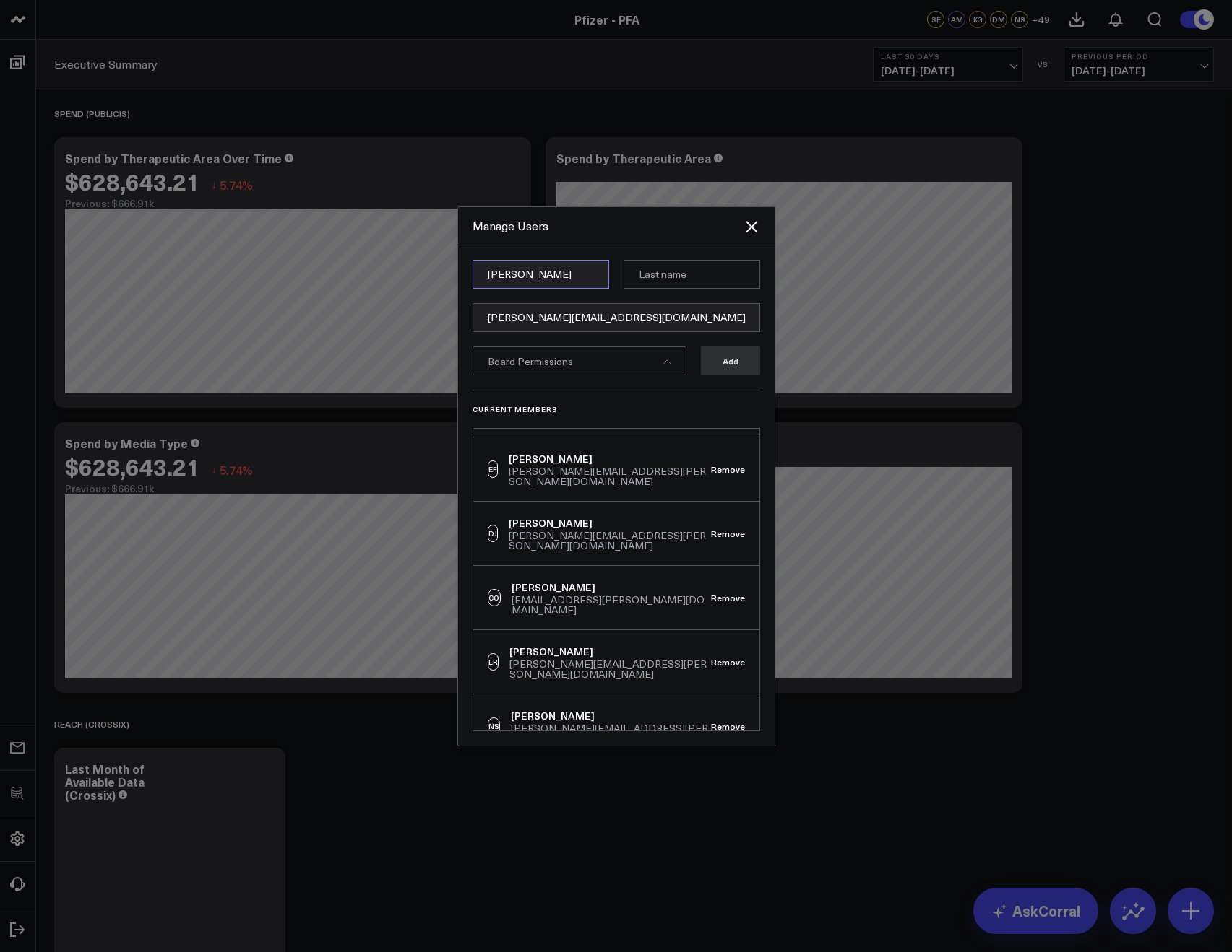
type input "[PERSON_NAME]"
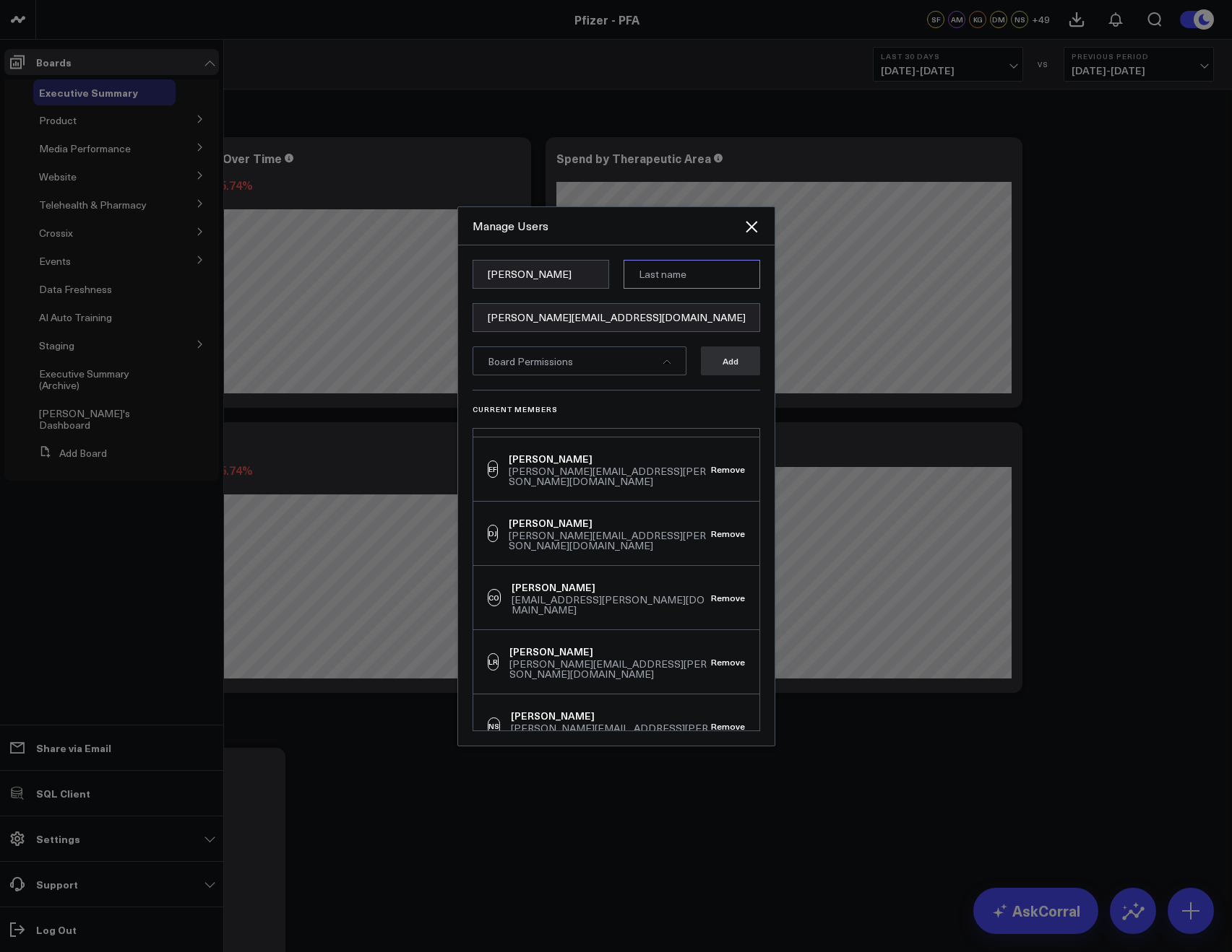
click at [683, 263] on input at bounding box center [691, 274] width 137 height 29
paste input "Chatz"
type input "Chatz"
click at [641, 247] on div "Stacy Chatz Stacy.Chatz@pfizer.com Board Permissions Add Current Members CS Cor…" at bounding box center [616, 496] width 317 height 500
click at [570, 352] on div "Board Permissions" at bounding box center [579, 360] width 213 height 29
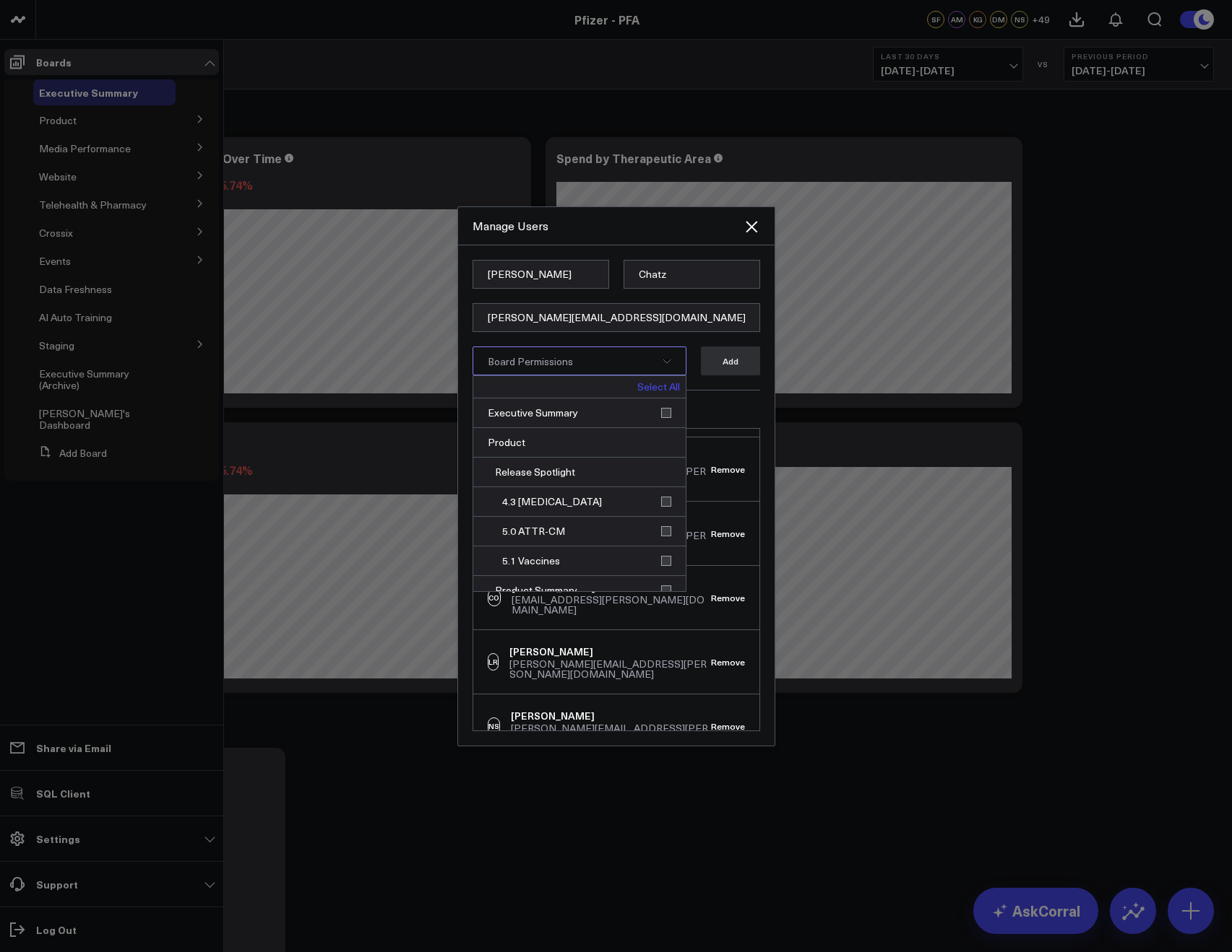
click at [656, 385] on link "Select All" at bounding box center [659, 387] width 43 height 10
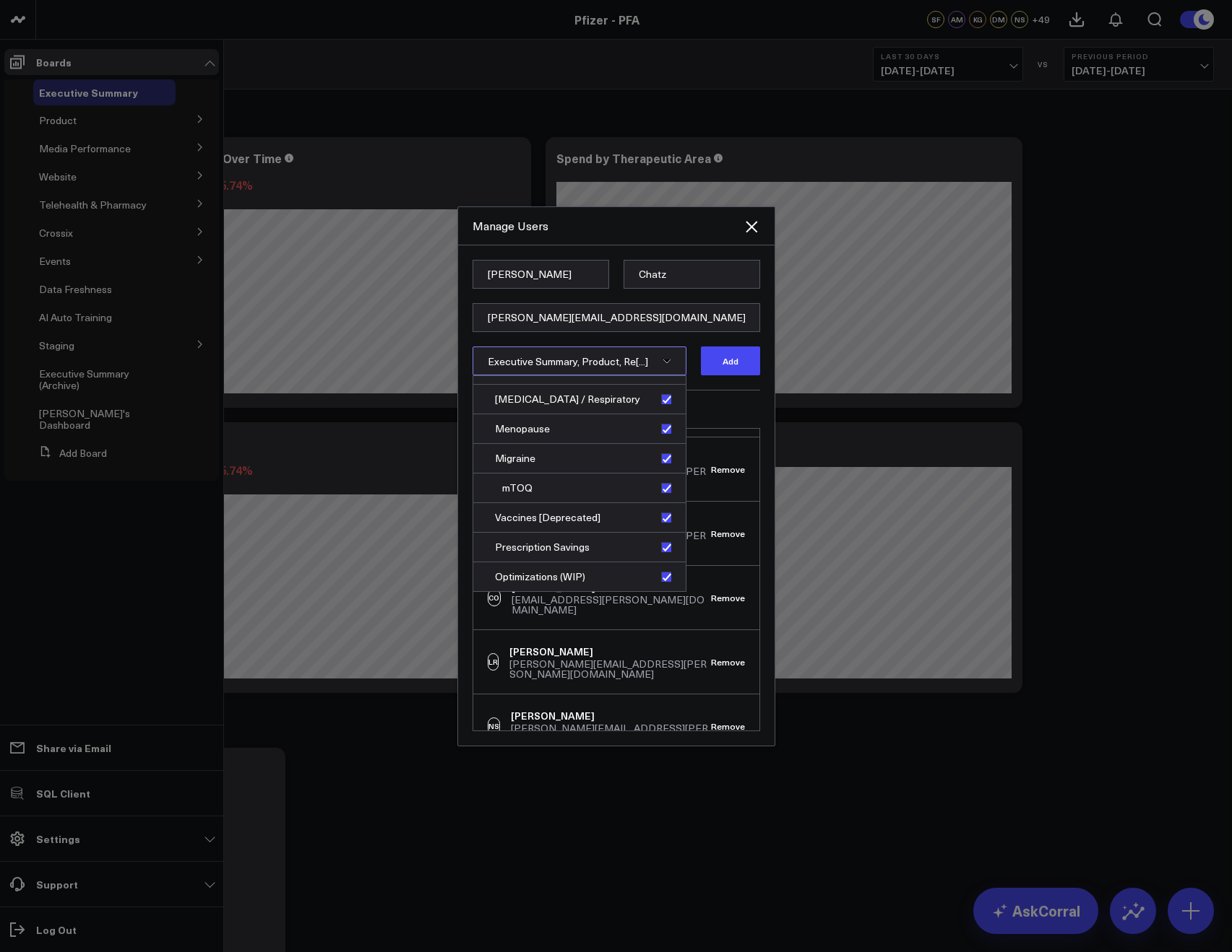
scroll to position [1080, 0]
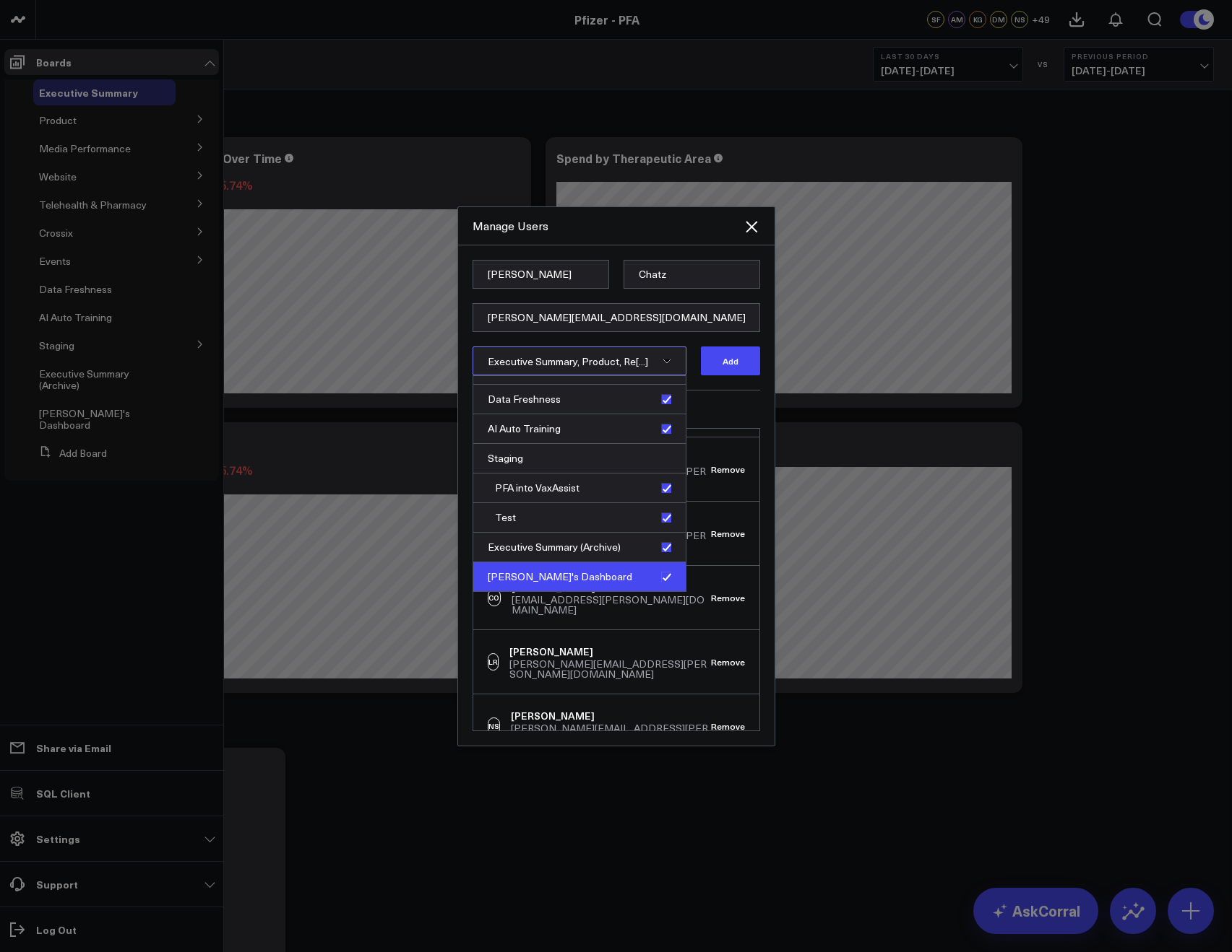
click at [656, 573] on div "Max's Dashboard" at bounding box center [580, 577] width 212 height 29
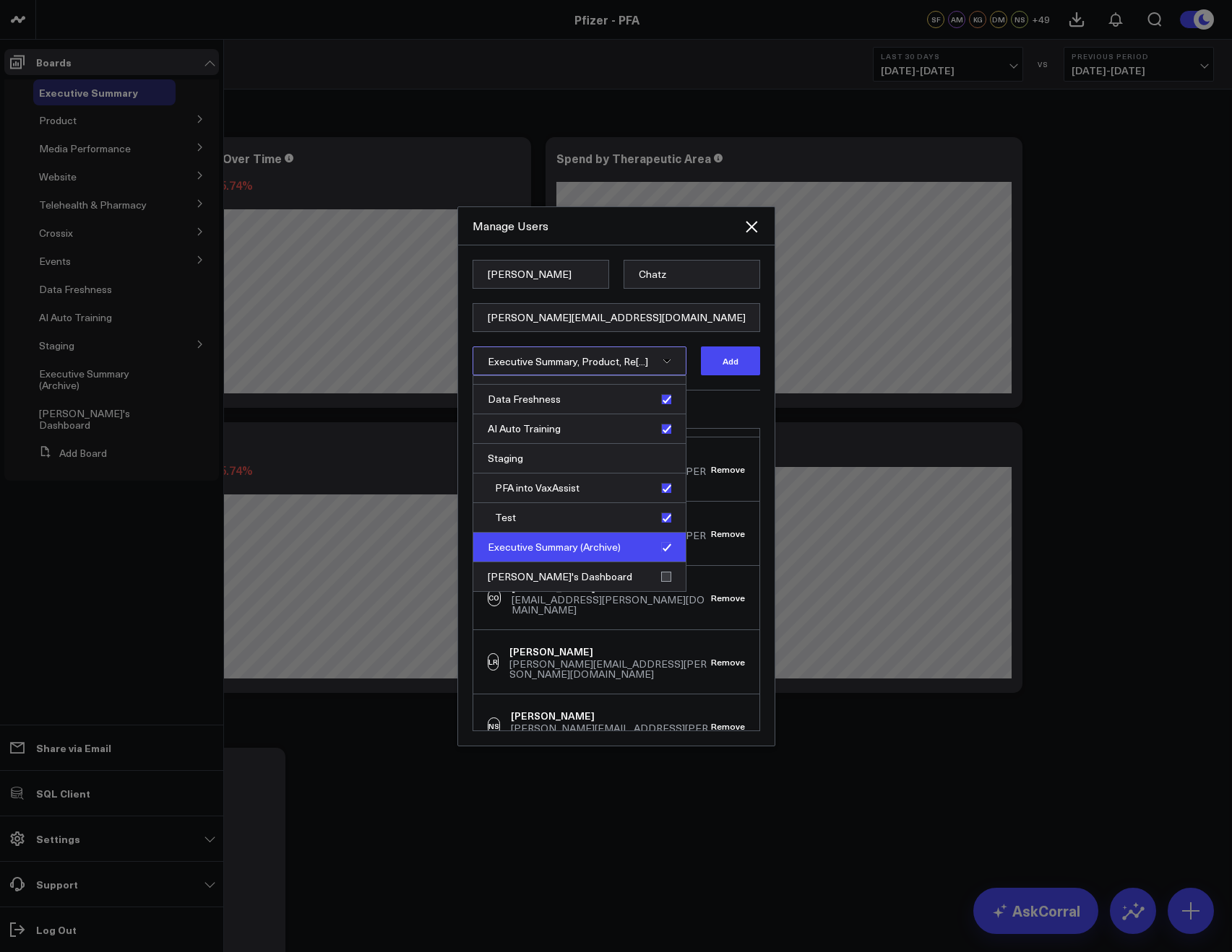
click at [659, 554] on div "Executive Summary (Archive)" at bounding box center [580, 548] width 212 height 30
click at [661, 526] on div "Test" at bounding box center [580, 518] width 212 height 30
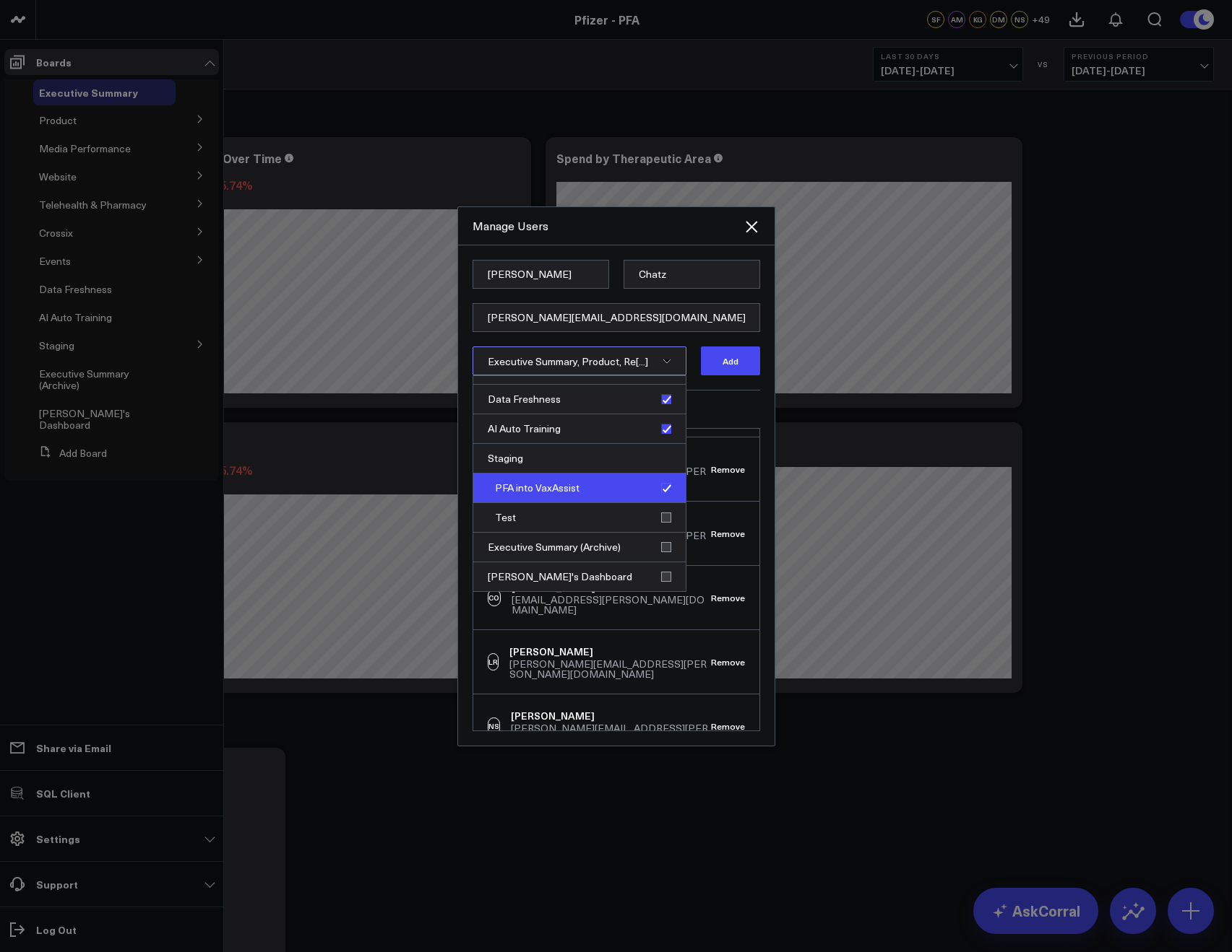
click at [654, 488] on div "PFA into VaxAssist" at bounding box center [580, 489] width 212 height 30
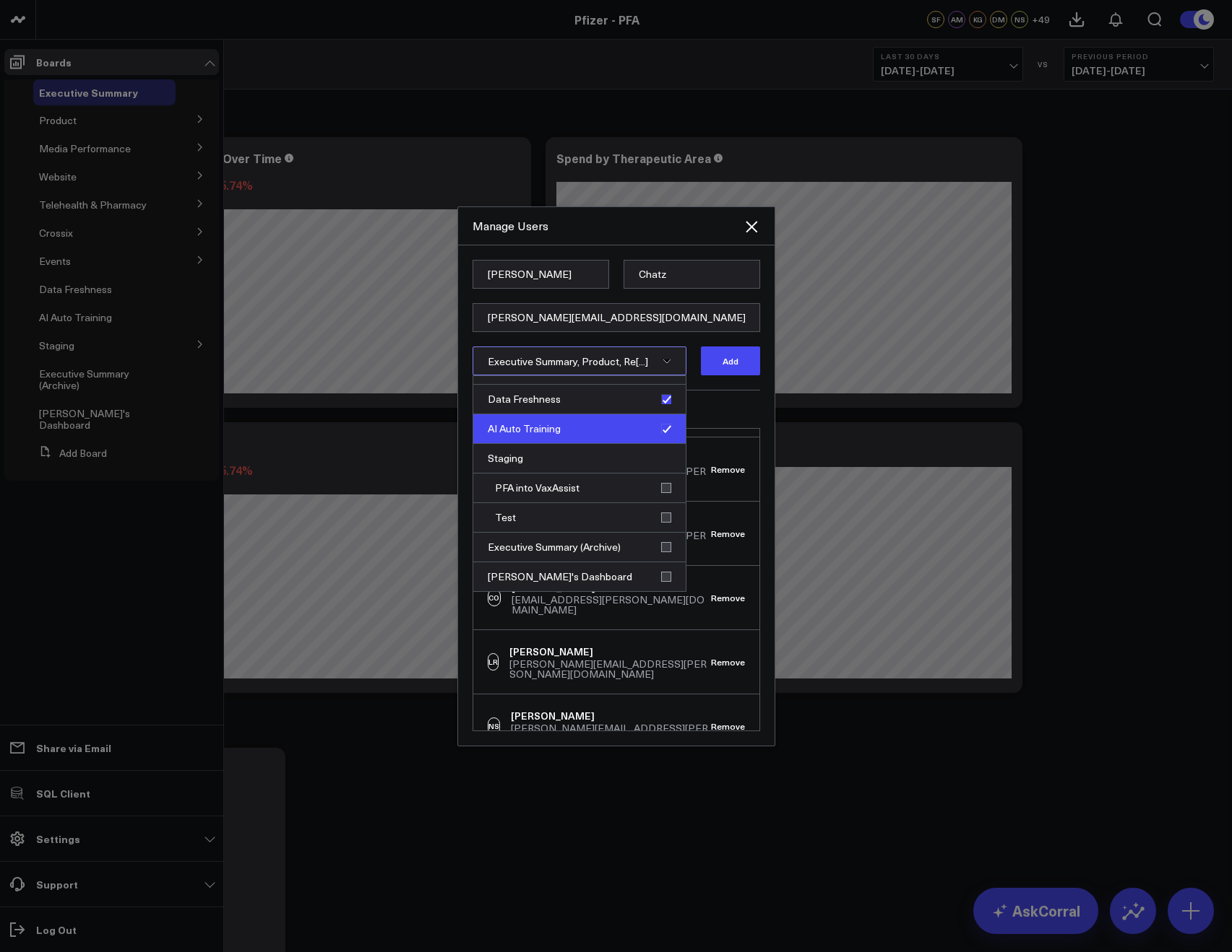
click at [663, 430] on div "AI Auto Training" at bounding box center [580, 429] width 212 height 30
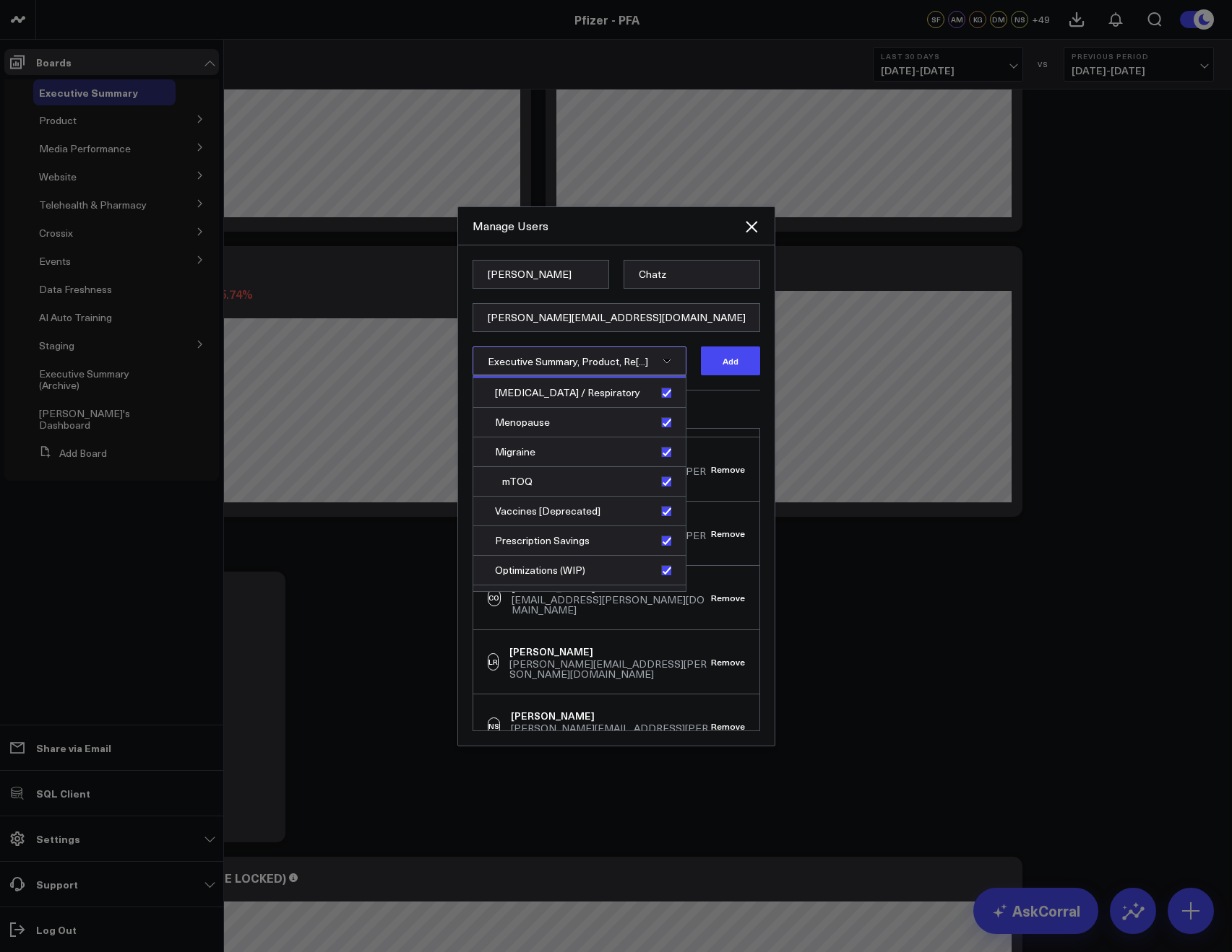
scroll to position [430, 0]
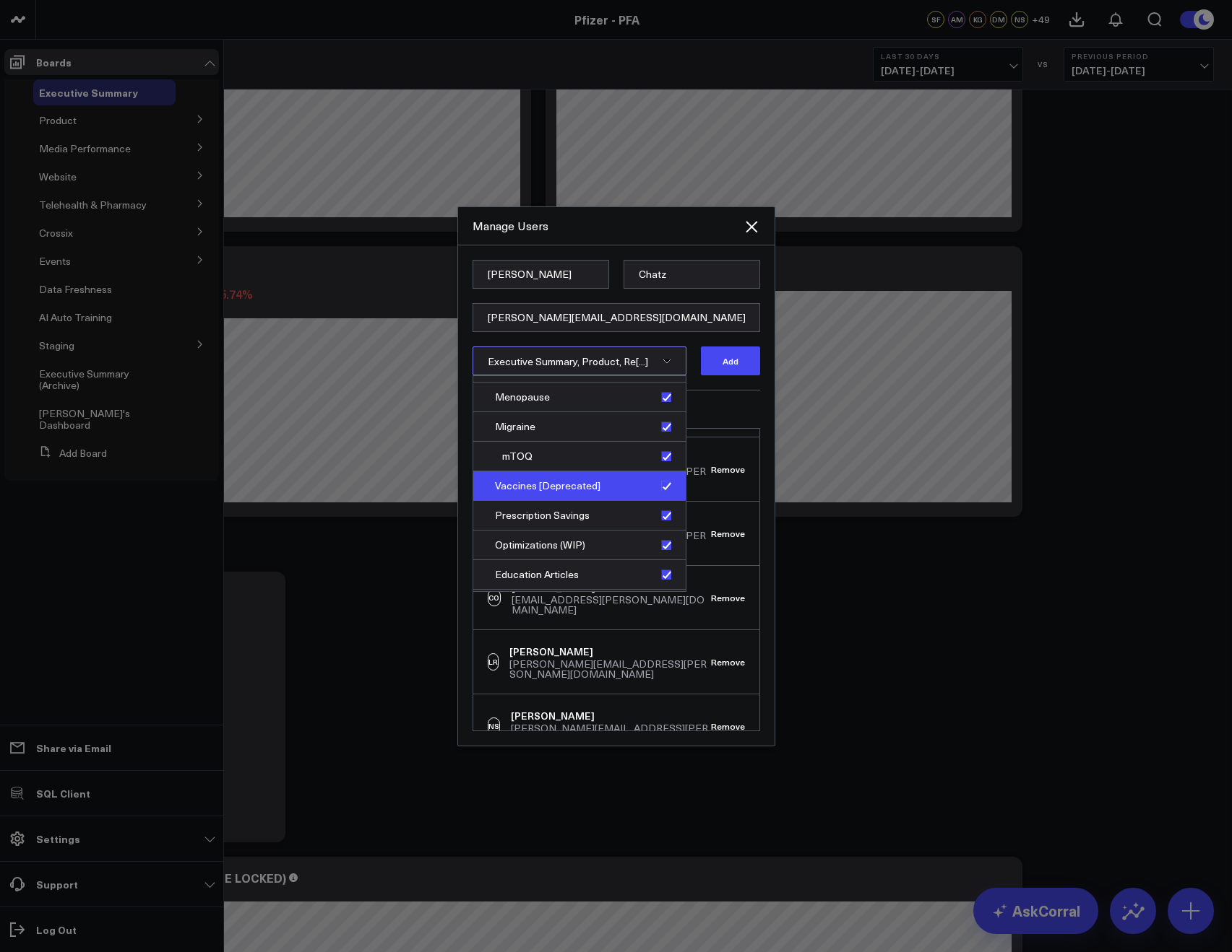
click at [677, 489] on div "Vaccines [Deprecated]" at bounding box center [580, 486] width 212 height 30
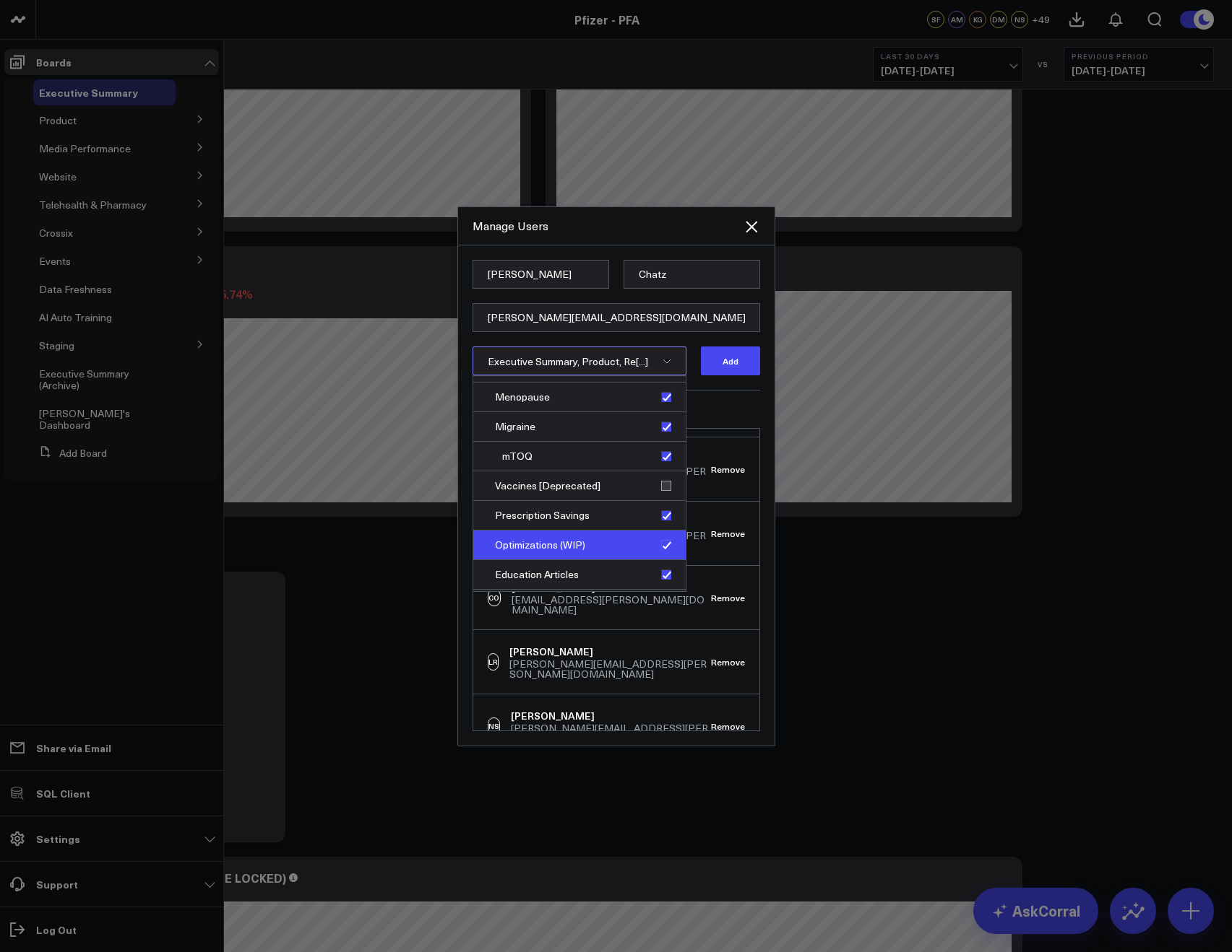
click at [657, 540] on div "Optimizations (WIP)" at bounding box center [580, 546] width 212 height 30
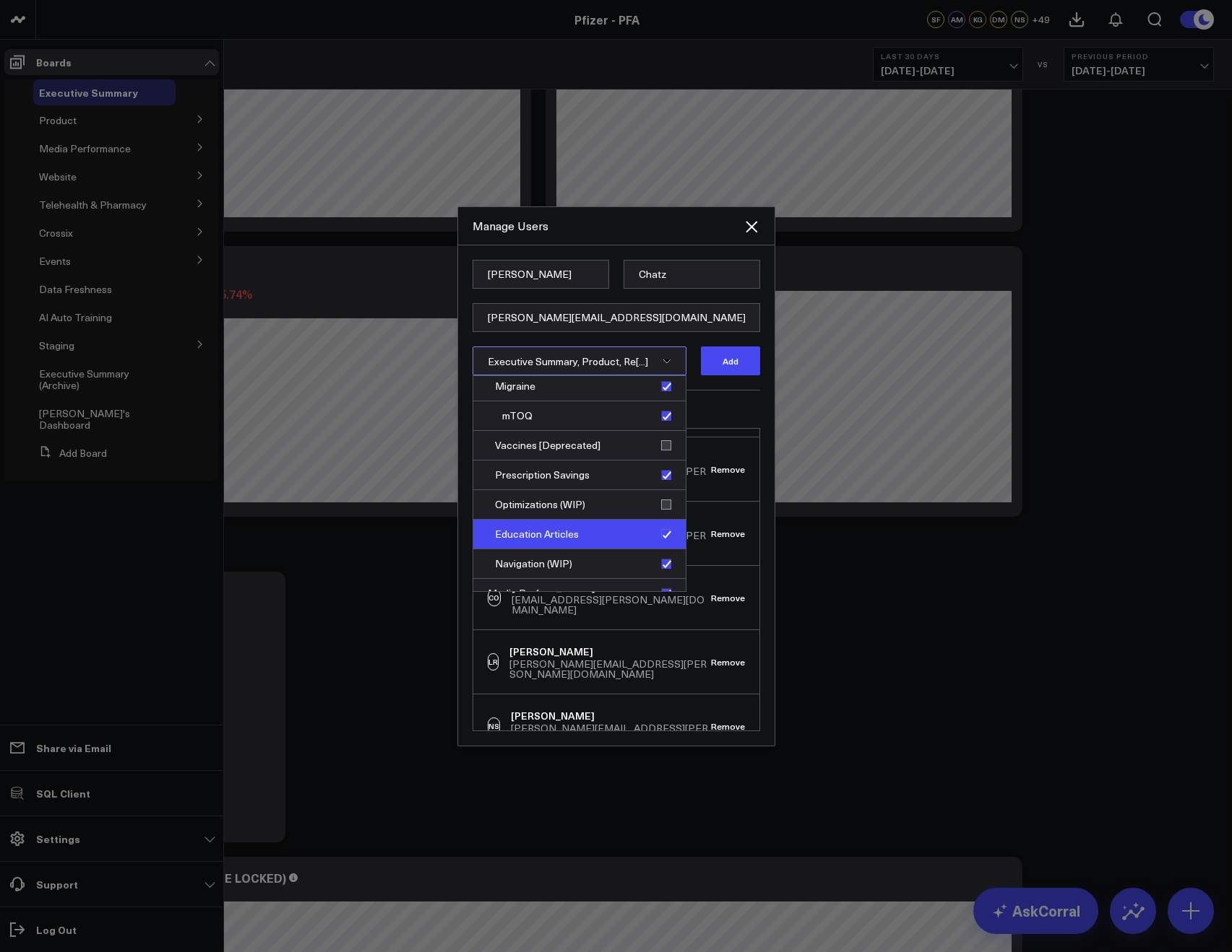
scroll to position [471, 0]
click at [657, 560] on div "Navigation (WIP)" at bounding box center [580, 564] width 212 height 30
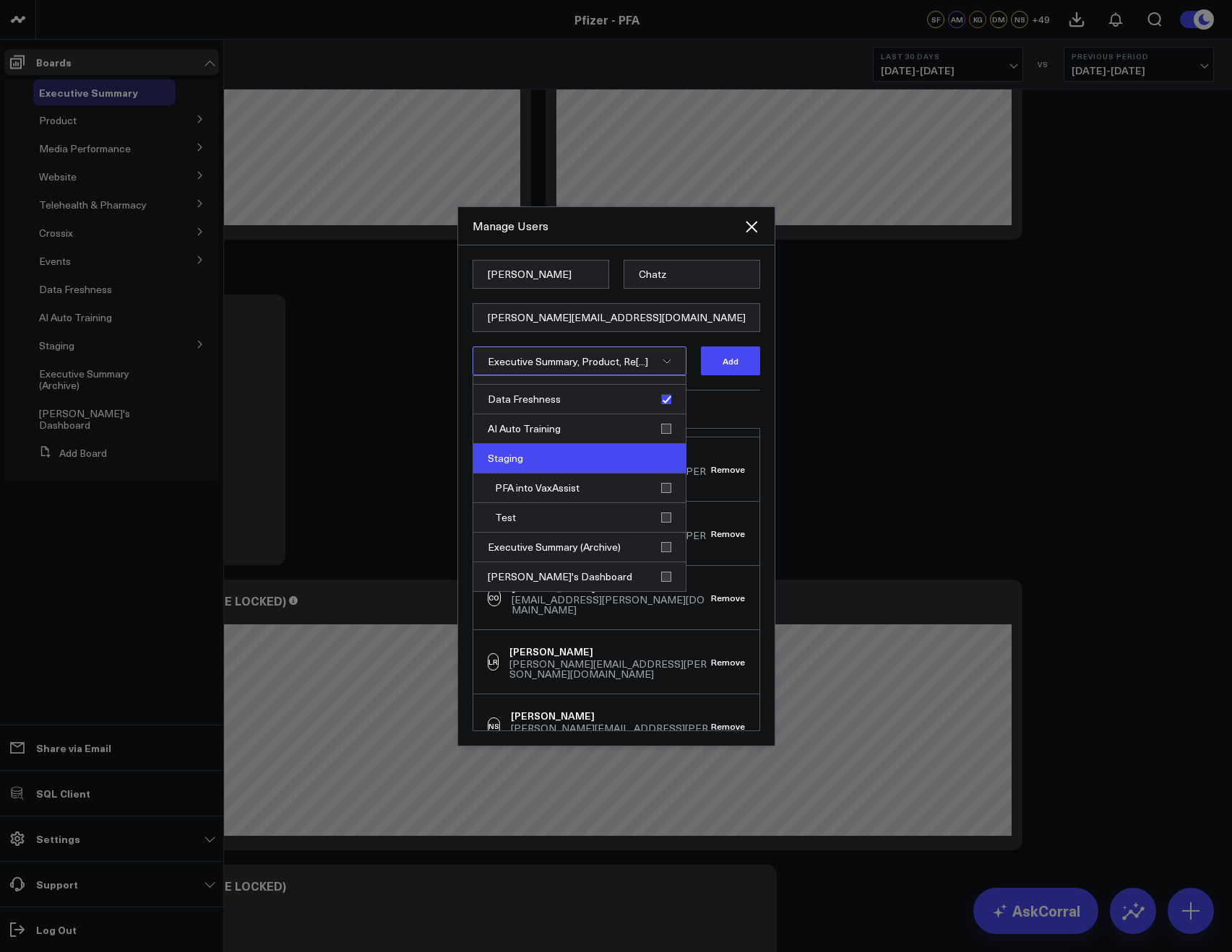
scroll to position [654, 0]
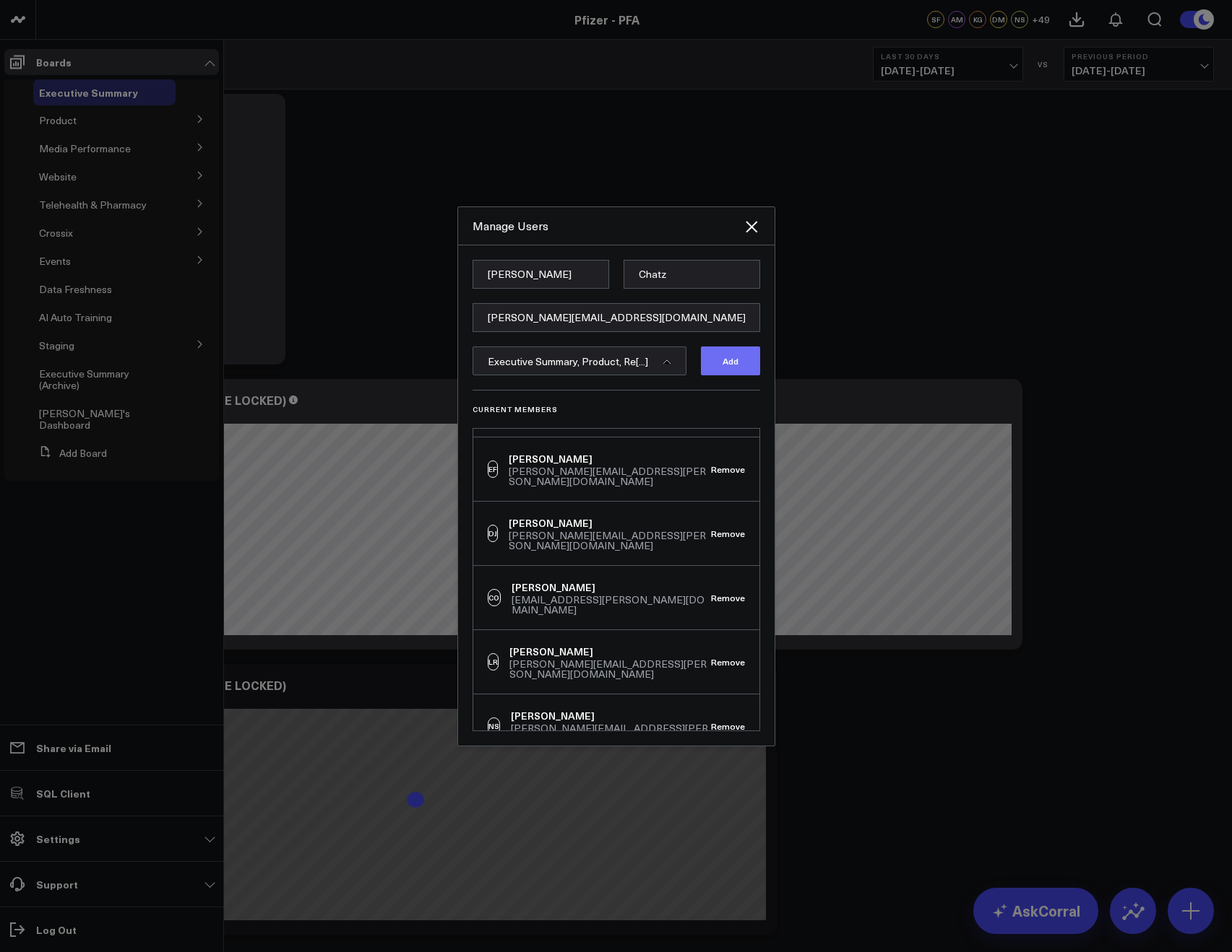
click at [727, 368] on button "Add" at bounding box center [731, 360] width 60 height 29
